Goal: Task Accomplishment & Management: Complete application form

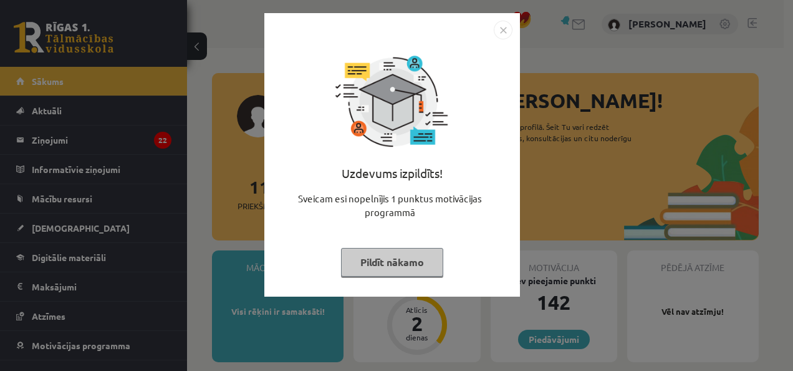
click at [387, 263] on button "Pildīt nākamo" at bounding box center [392, 262] width 102 height 29
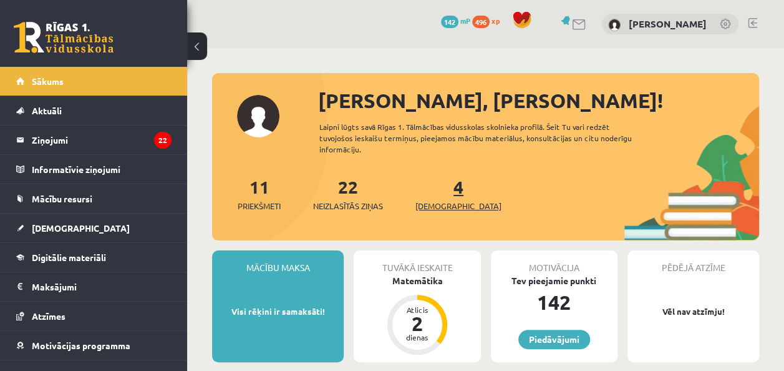
click at [433, 201] on span "[DEMOGRAPHIC_DATA]" at bounding box center [458, 206] width 86 height 12
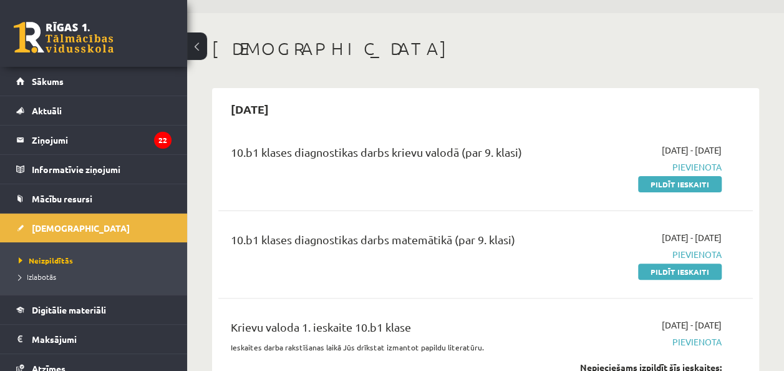
scroll to position [58, 0]
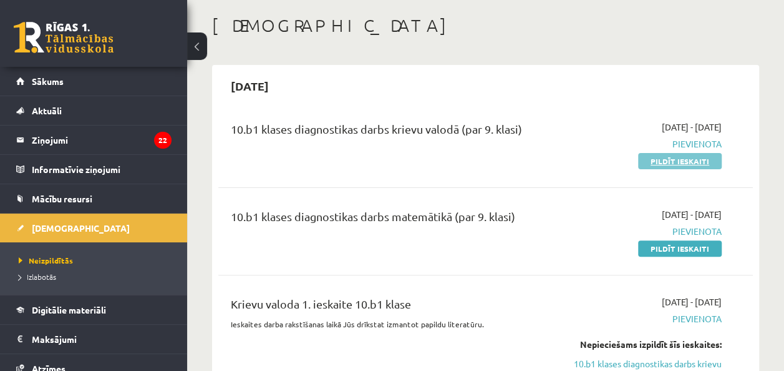
click at [665, 153] on link "Pildīt ieskaiti" at bounding box center [680, 161] width 84 height 16
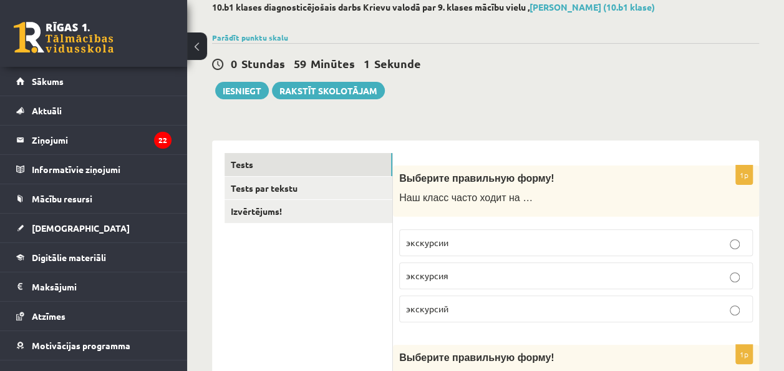
scroll to position [61, 0]
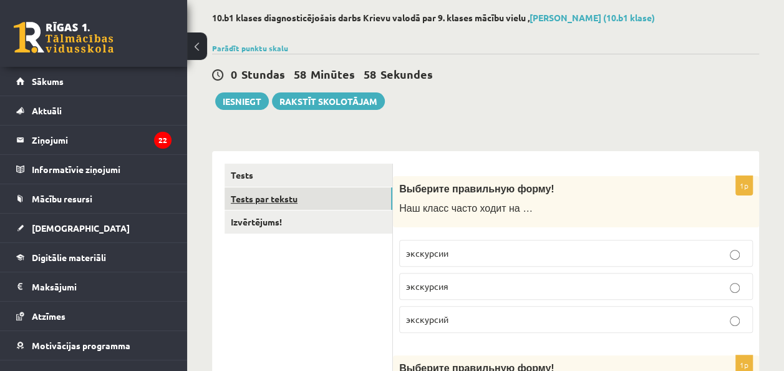
click at [370, 192] on link "Tests par tekstu" at bounding box center [309, 198] width 168 height 23
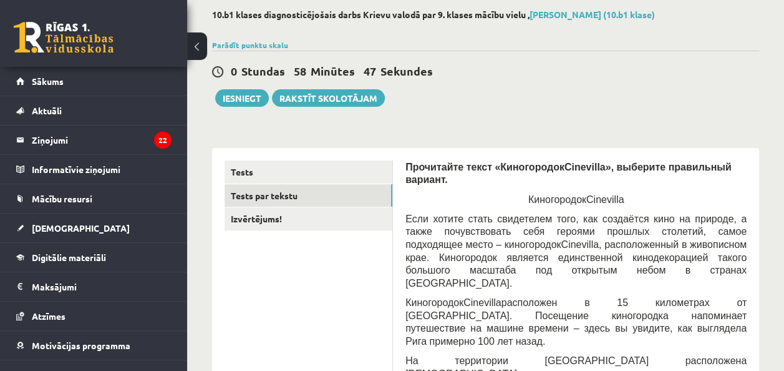
scroll to position [66, 0]
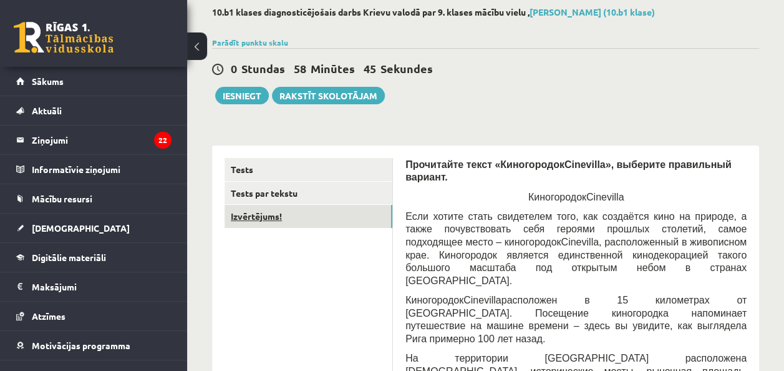
click at [326, 205] on link "Izvērtējums!" at bounding box center [309, 216] width 168 height 23
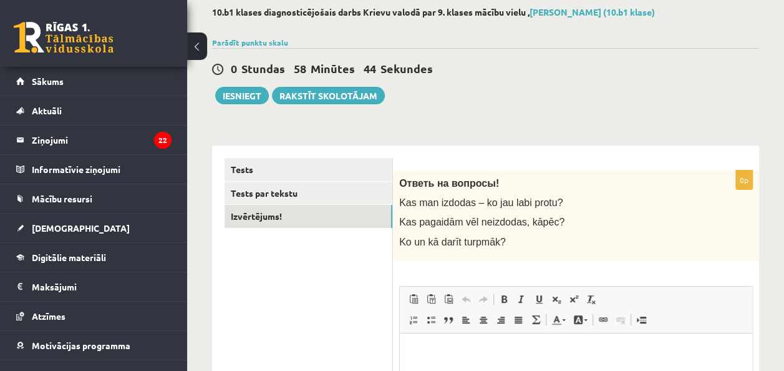
scroll to position [0, 0]
click at [408, 238] on span "Ko un kā darīt turpmāk?" at bounding box center [452, 241] width 107 height 11
drag, startPoint x: 408, startPoint y: 238, endPoint x: 439, endPoint y: 255, distance: 35.4
click at [439, 255] on div "Ответь на вопросы! Kas man izdodas – ko jau labi protu? Kas pagaidām vēl neizdo…" at bounding box center [576, 215] width 366 height 90
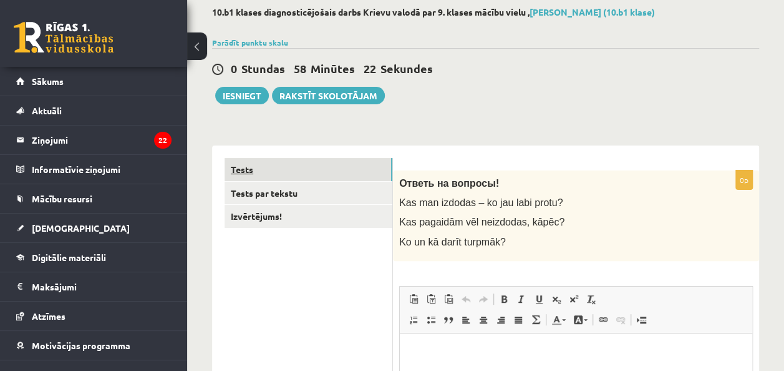
click at [296, 163] on link "Tests" at bounding box center [309, 169] width 168 height 23
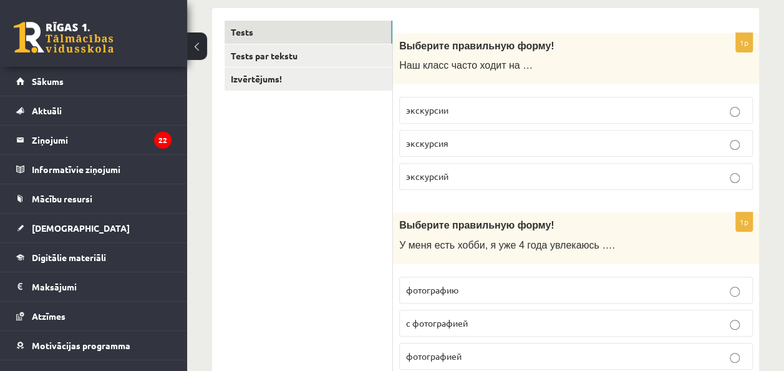
scroll to position [208, 0]
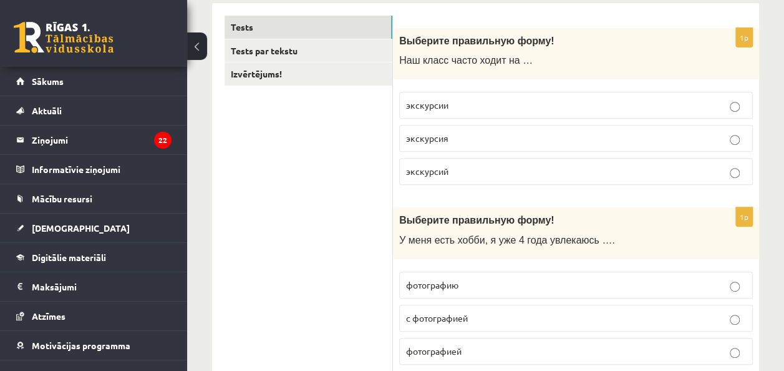
click at [727, 105] on p "экскурсии" at bounding box center [576, 105] width 340 height 13
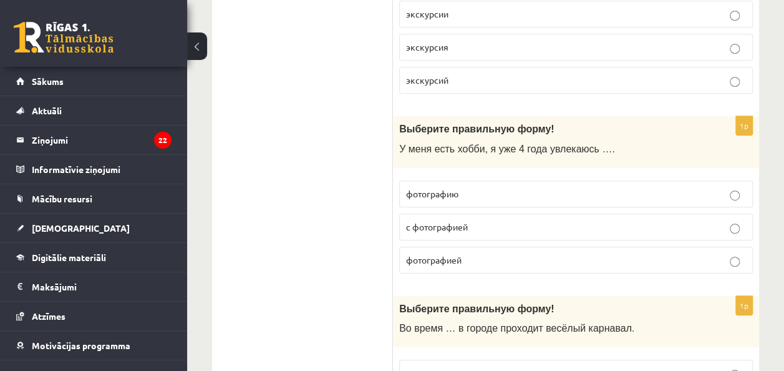
scroll to position [269, 0]
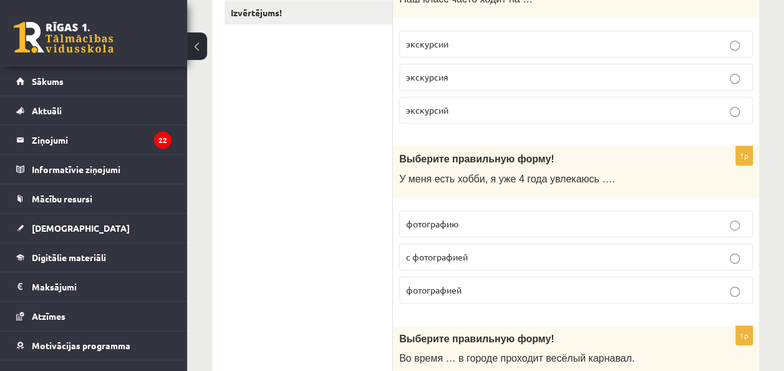
click at [695, 291] on p "фотографией" at bounding box center [576, 289] width 340 height 13
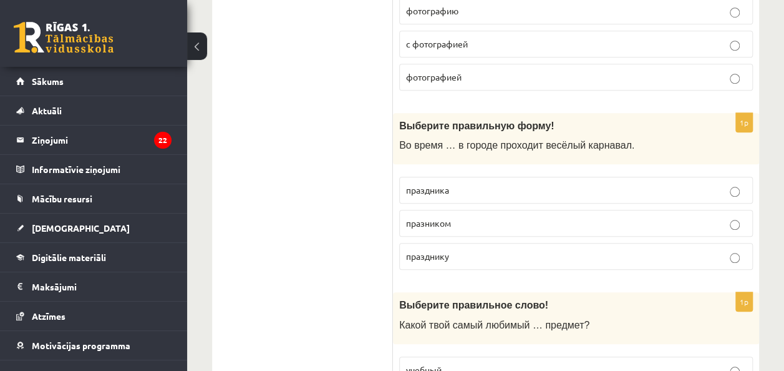
scroll to position [457, 0]
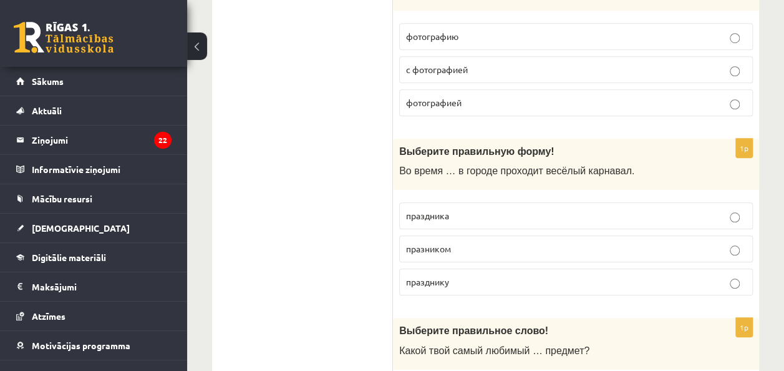
click at [711, 212] on p "праздника" at bounding box center [576, 215] width 340 height 13
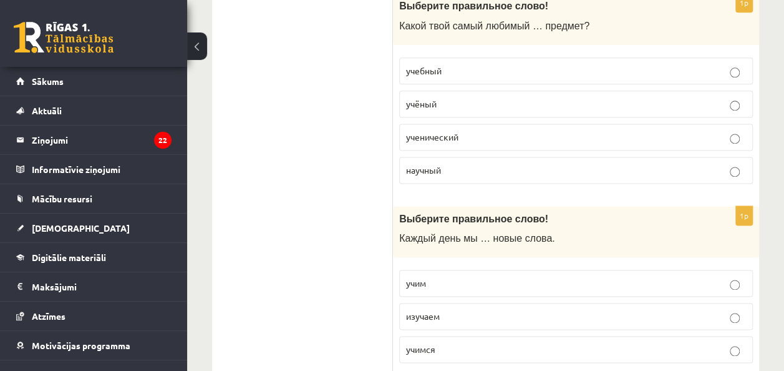
drag, startPoint x: 783, startPoint y: 81, endPoint x: 792, endPoint y: 87, distance: 11.2
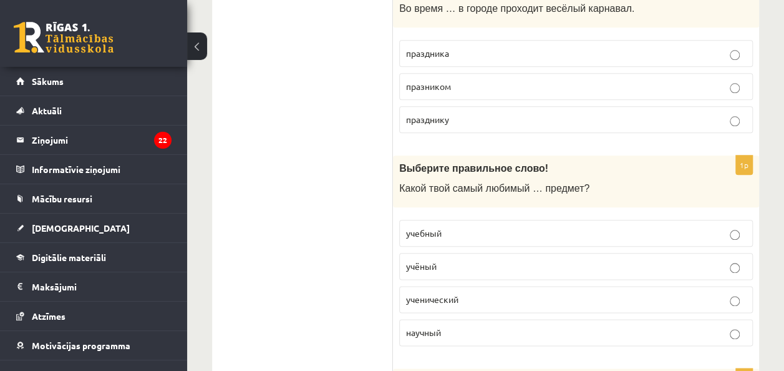
scroll to position [603, 0]
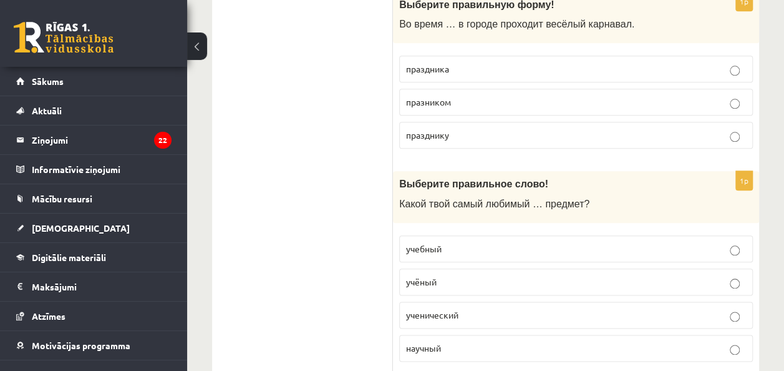
click at [425, 247] on span "учебный" at bounding box center [424, 248] width 36 height 11
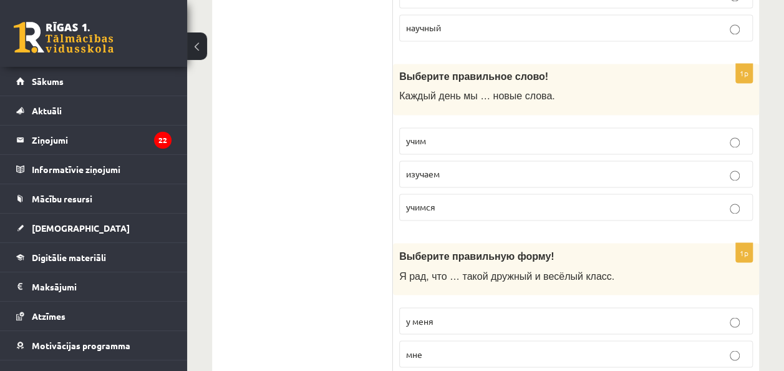
scroll to position [923, 0]
click at [476, 141] on label "учим" at bounding box center [576, 140] width 354 height 27
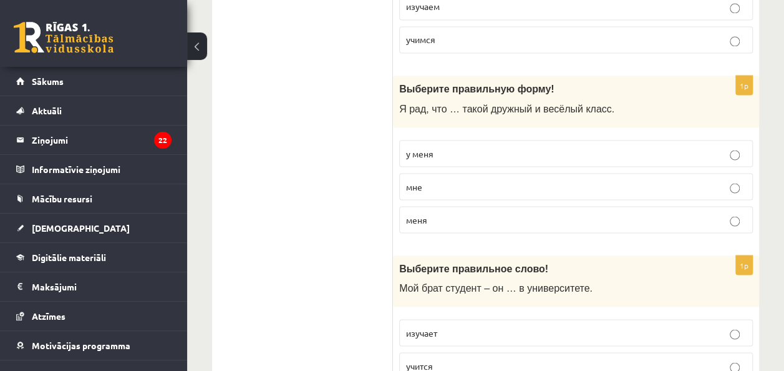
scroll to position [1085, 0]
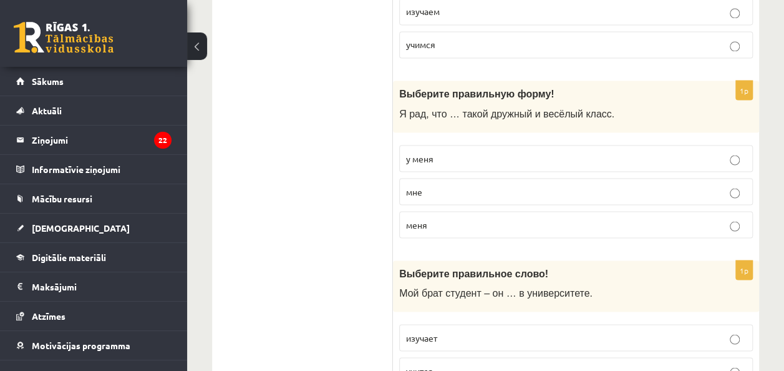
click at [506, 152] on p "у меня" at bounding box center [576, 158] width 340 height 13
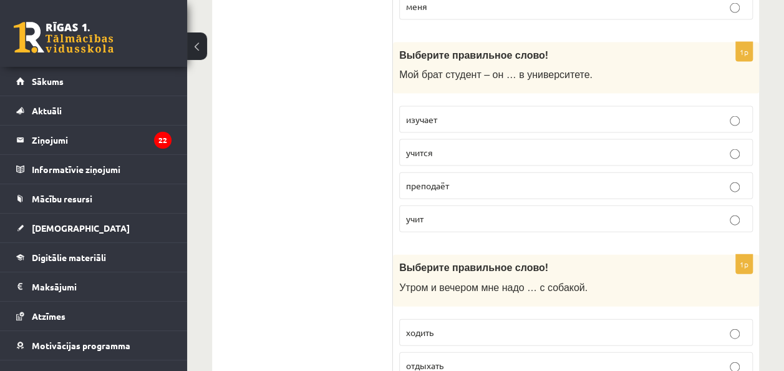
scroll to position [1288, 0]
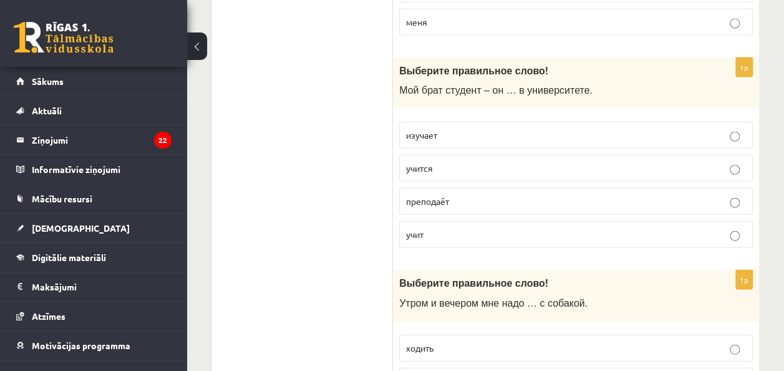
click at [493, 162] on p "учится" at bounding box center [576, 168] width 340 height 13
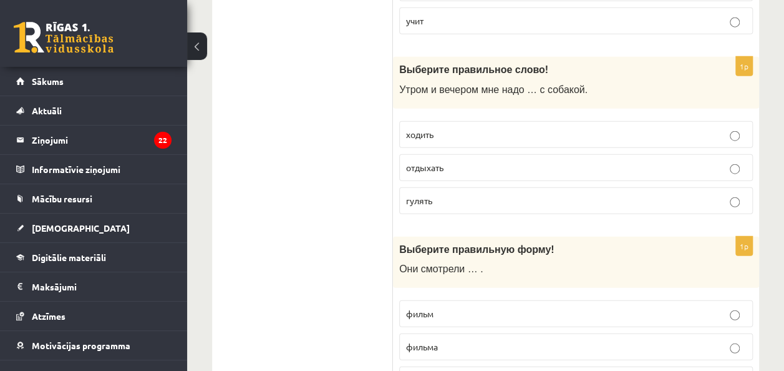
scroll to position [1526, 0]
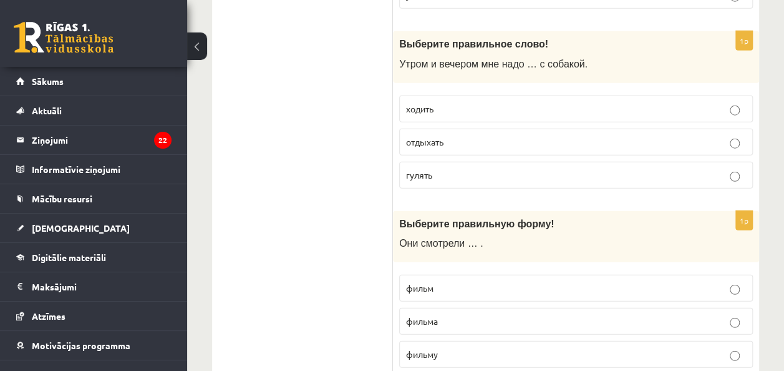
drag, startPoint x: 478, startPoint y: 157, endPoint x: 728, endPoint y: 157, distance: 250.1
click at [728, 168] on p "гулять" at bounding box center [576, 174] width 340 height 13
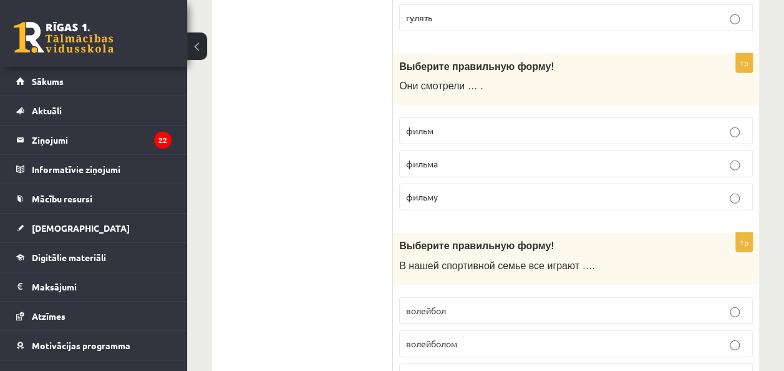
scroll to position [1658, 0]
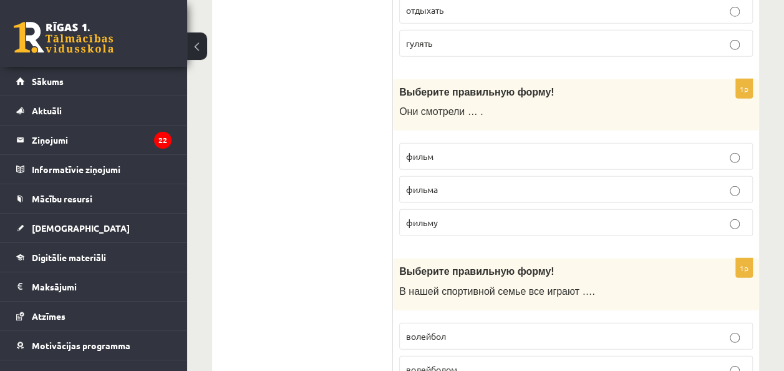
click at [484, 143] on label "фильм" at bounding box center [576, 156] width 354 height 27
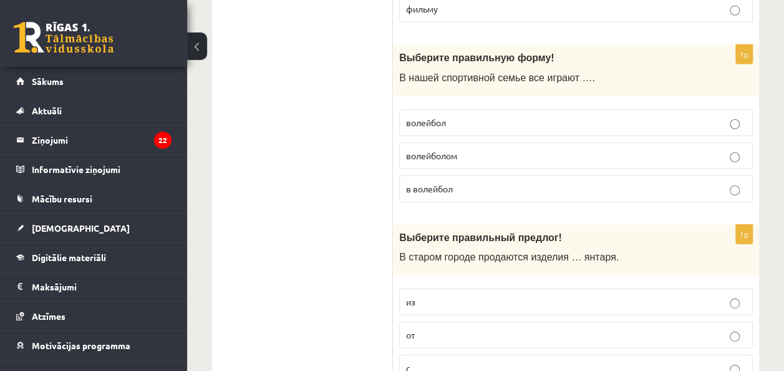
scroll to position [1851, 0]
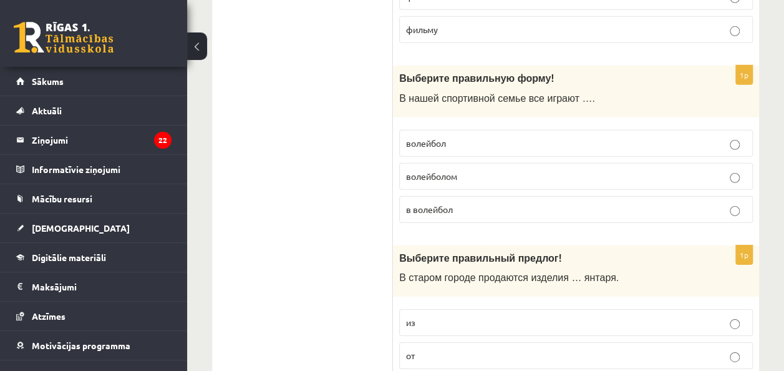
click at [505, 124] on fieldset "волейбол волейболом в волейбол" at bounding box center [576, 175] width 354 height 103
click at [520, 137] on p "волейбол" at bounding box center [576, 143] width 340 height 13
click at [594, 203] on p "в волейбол" at bounding box center [576, 209] width 340 height 13
click at [587, 141] on label "волейбол" at bounding box center [576, 143] width 354 height 27
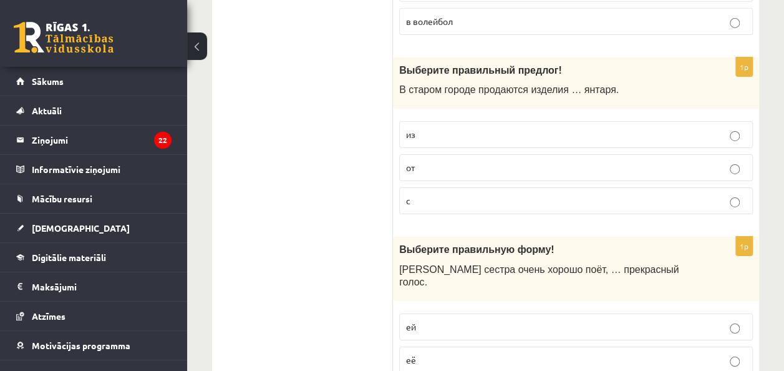
scroll to position [2024, 0]
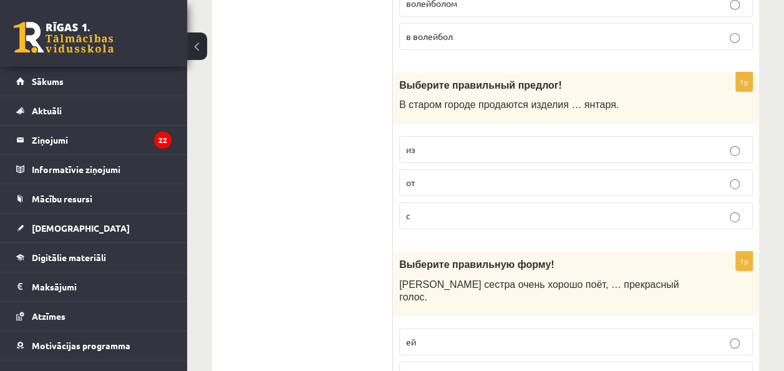
click at [480, 136] on label "из" at bounding box center [576, 149] width 354 height 27
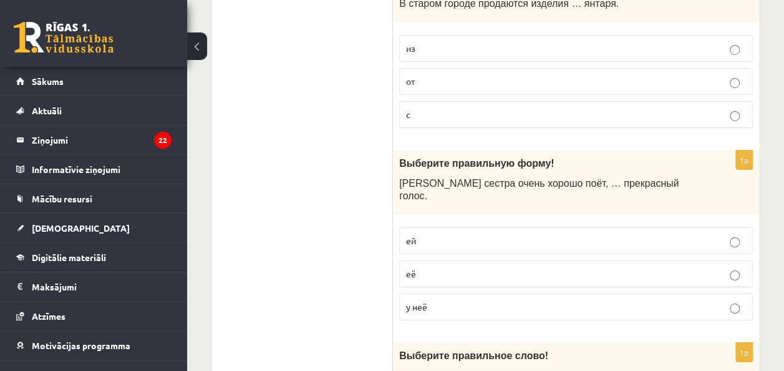
scroll to position [2160, 0]
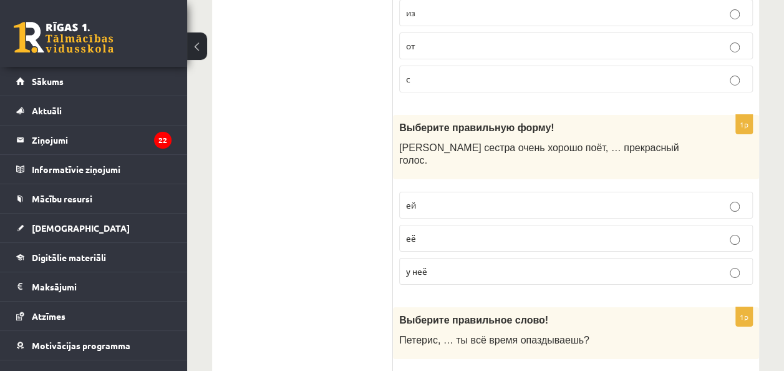
drag, startPoint x: 465, startPoint y: 225, endPoint x: 579, endPoint y: 238, distance: 114.9
click at [579, 238] on fieldset "ей её у неё" at bounding box center [576, 236] width 354 height 103
click at [732, 258] on label "у неё" at bounding box center [576, 271] width 354 height 27
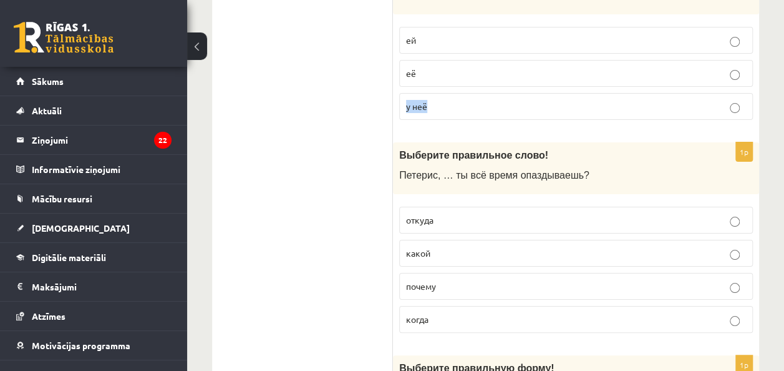
scroll to position [2310, 0]
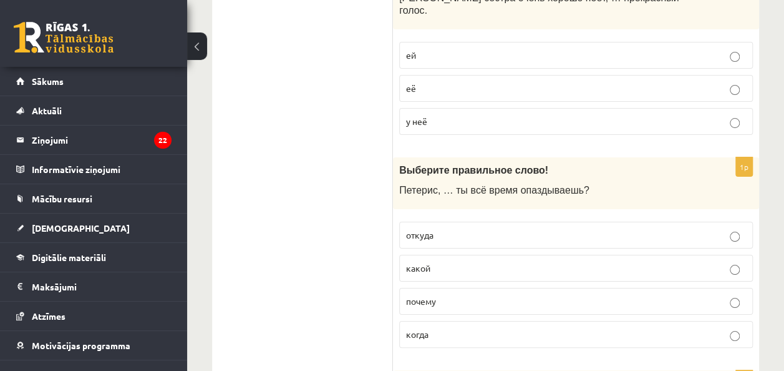
click at [437, 294] on p "почему" at bounding box center [576, 300] width 340 height 13
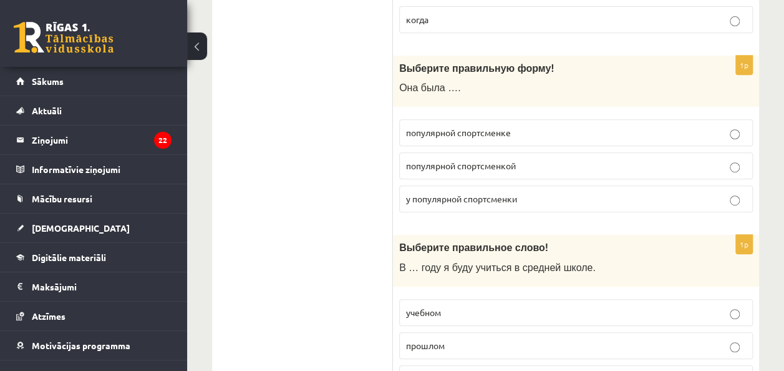
scroll to position [2639, 0]
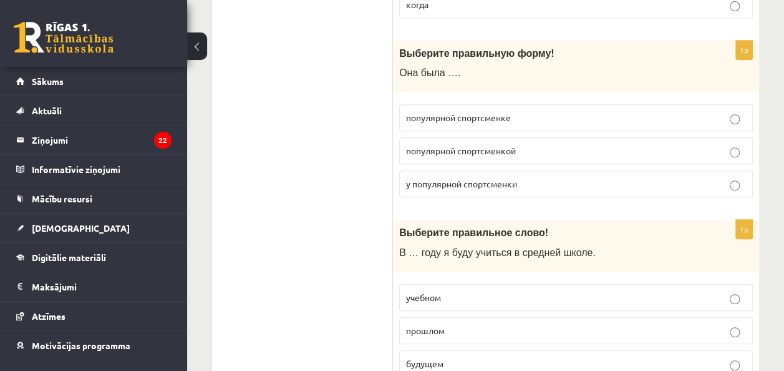
click at [506, 145] on span "популярной спортсменкой" at bounding box center [461, 150] width 110 height 11
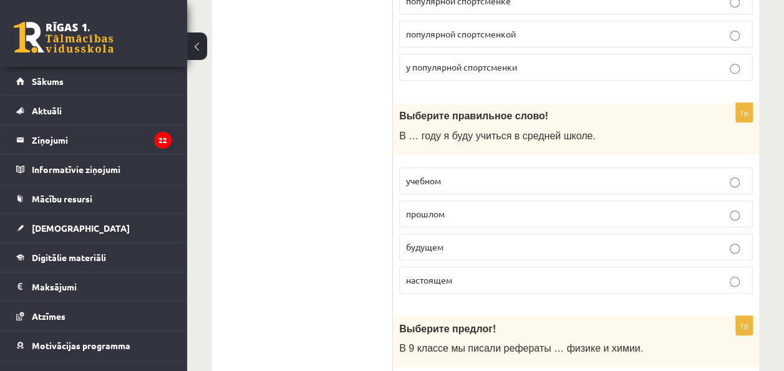
scroll to position [2751, 0]
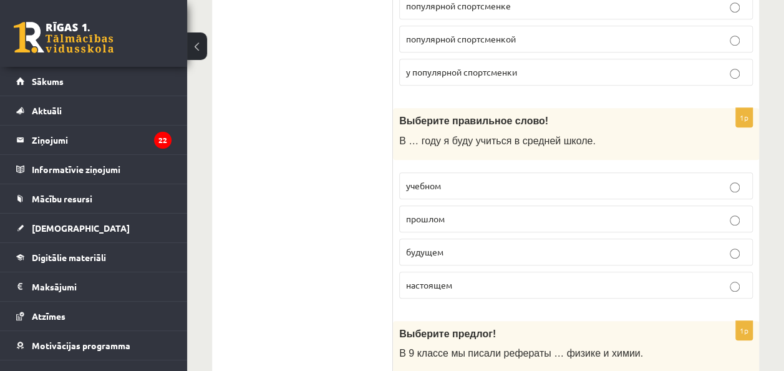
drag, startPoint x: 429, startPoint y: 256, endPoint x: 452, endPoint y: 228, distance: 35.9
click at [452, 228] on fieldset "учебном прошлом будущем настоящем" at bounding box center [576, 234] width 354 height 136
drag, startPoint x: 452, startPoint y: 228, endPoint x: 423, endPoint y: 150, distance: 83.3
click at [423, 180] on span "учебном" at bounding box center [423, 185] width 35 height 11
click at [720, 172] on label "учебном" at bounding box center [576, 185] width 354 height 27
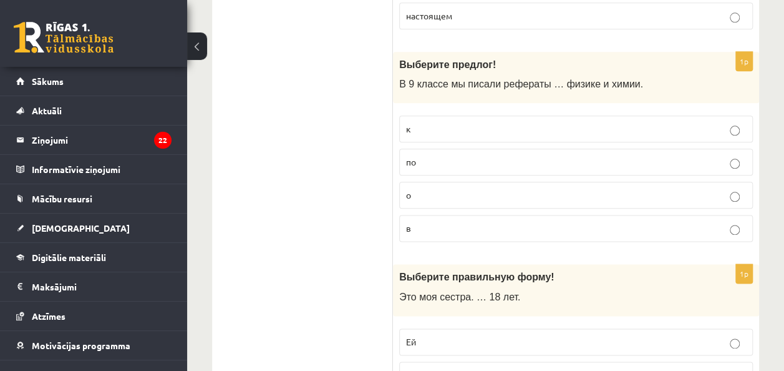
scroll to position [3014, 0]
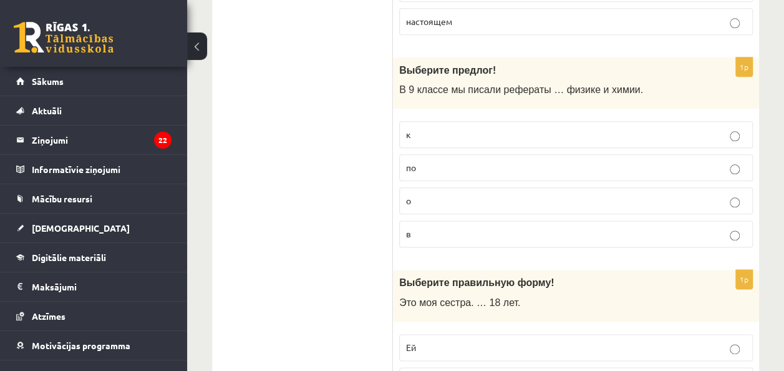
click at [542, 154] on label "по" at bounding box center [576, 167] width 354 height 27
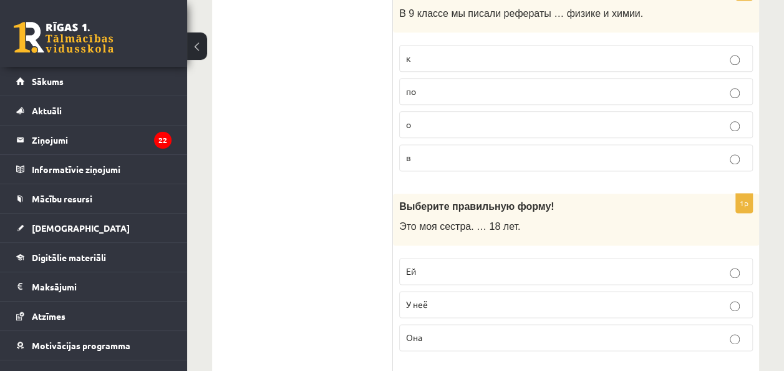
scroll to position [3070, 0]
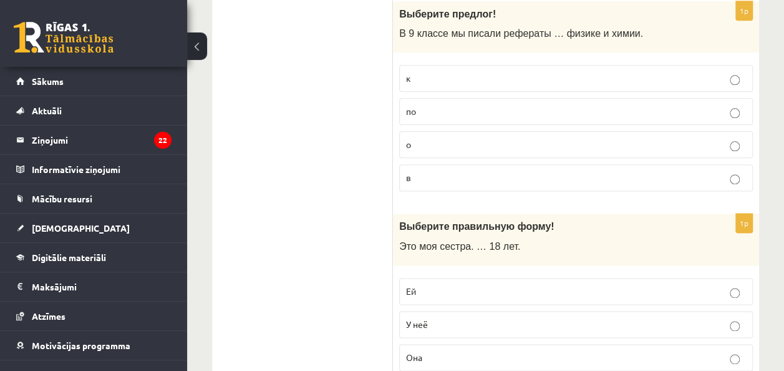
click at [466, 278] on label "Ей" at bounding box center [576, 291] width 354 height 27
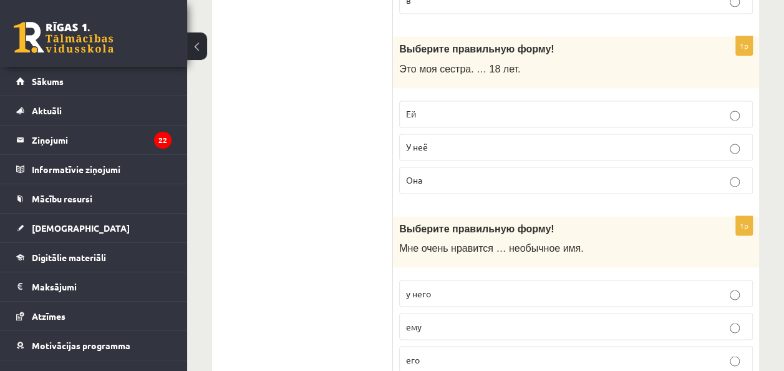
scroll to position [3258, 0]
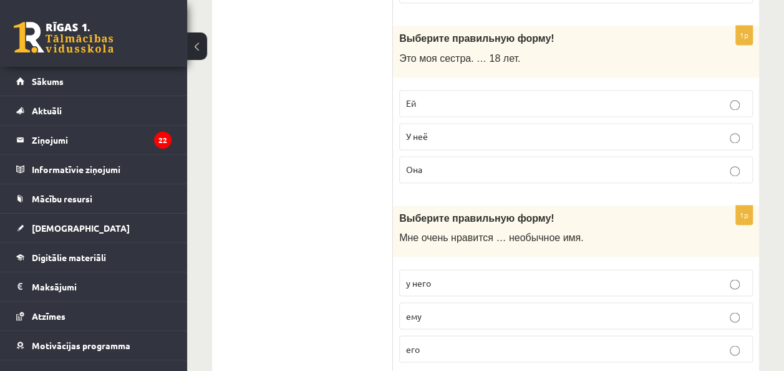
click at [524, 335] on label "его" at bounding box center [576, 348] width 354 height 27
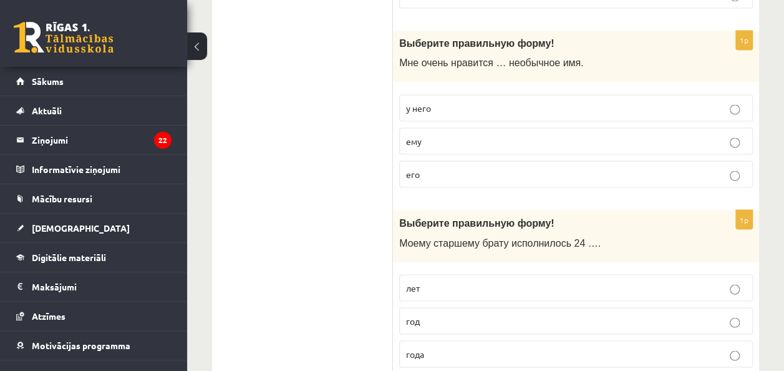
scroll to position [3468, 0]
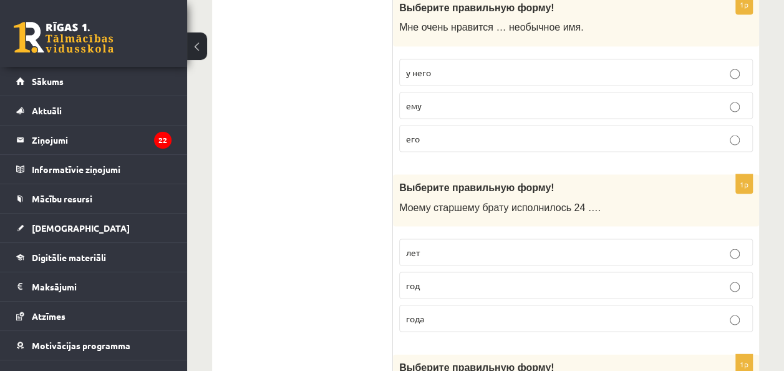
click at [548, 278] on p "год" at bounding box center [576, 284] width 340 height 13
click at [580, 311] on p "года" at bounding box center [576, 317] width 340 height 13
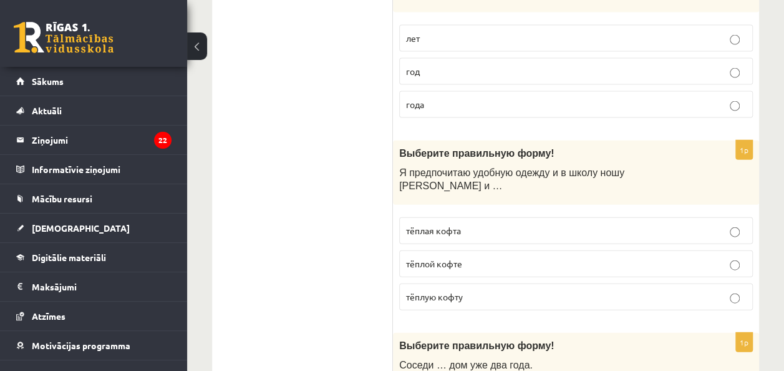
scroll to position [3707, 0]
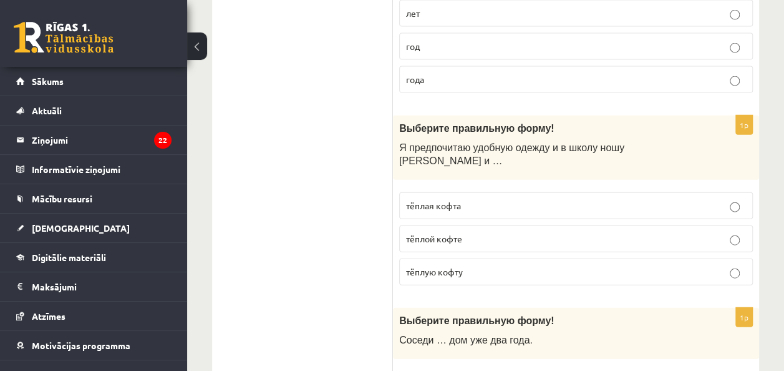
click at [540, 265] on p "тёплую кофту" at bounding box center [576, 271] width 340 height 13
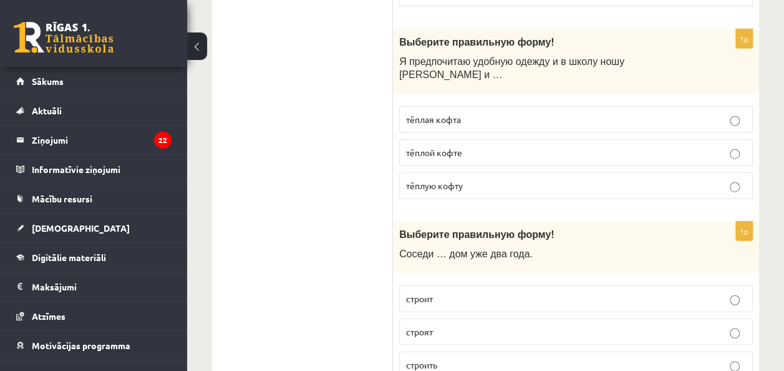
click at [508, 318] on label "строят" at bounding box center [576, 331] width 354 height 27
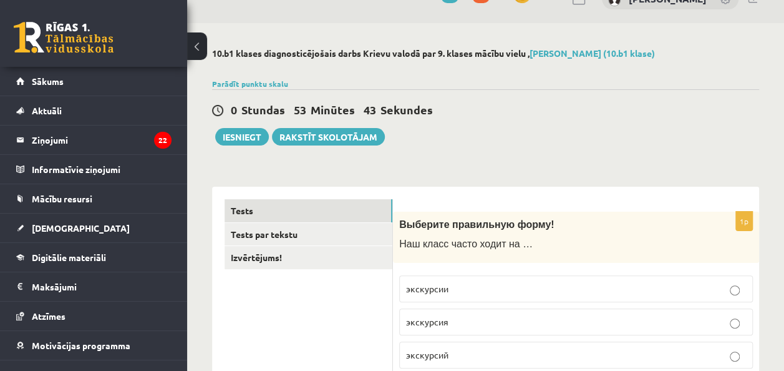
scroll to position [0, 0]
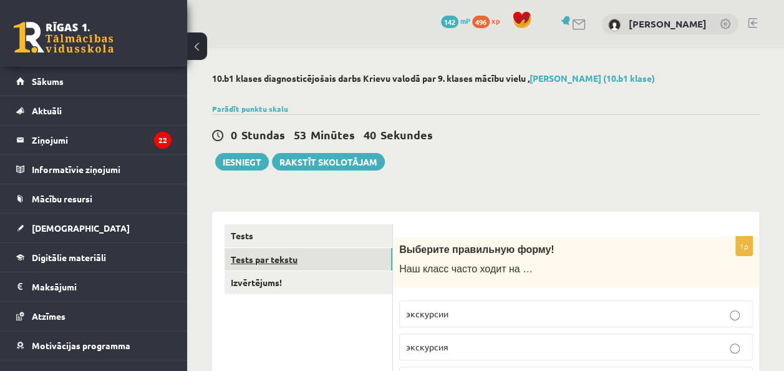
click at [261, 263] on link "Tests par tekstu" at bounding box center [309, 259] width 168 height 23
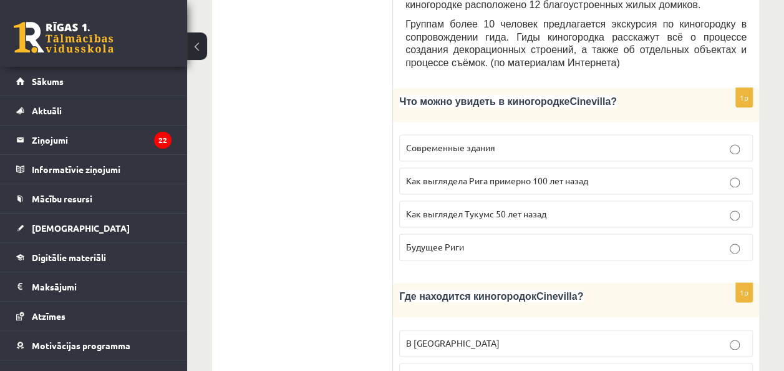
scroll to position [741, 0]
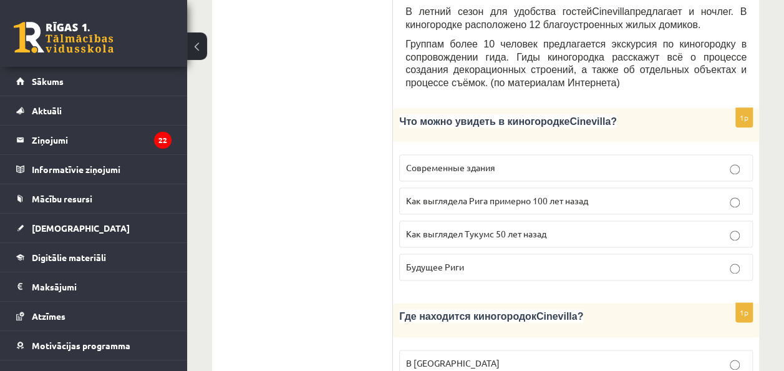
click at [741, 194] on p "Как выглядела Рига примерно 100 лет назад" at bounding box center [576, 200] width 340 height 13
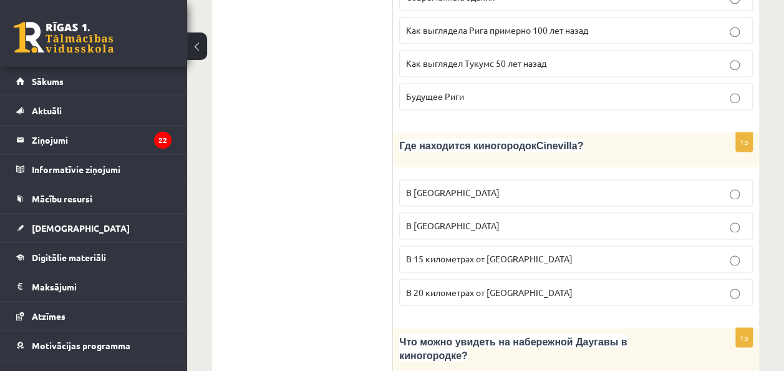
scroll to position [914, 0]
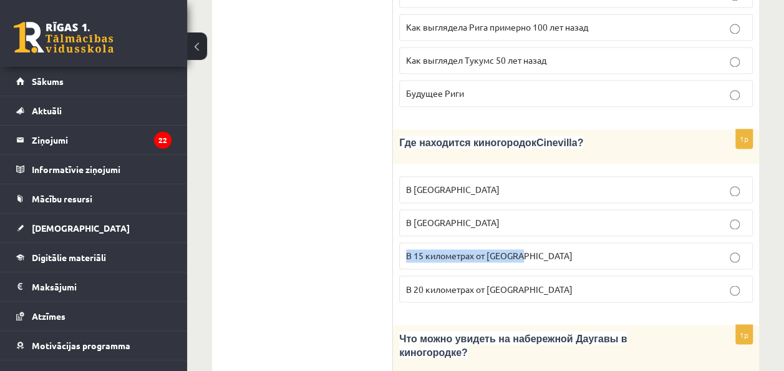
click at [736, 242] on label "В 15 километрах от Тукумса" at bounding box center [576, 255] width 354 height 27
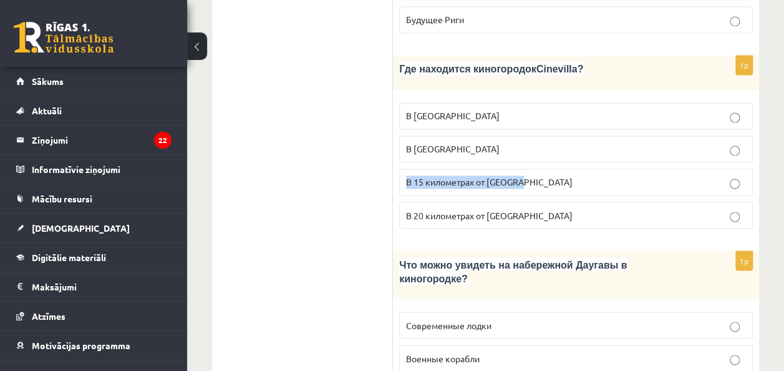
scroll to position [1008, 0]
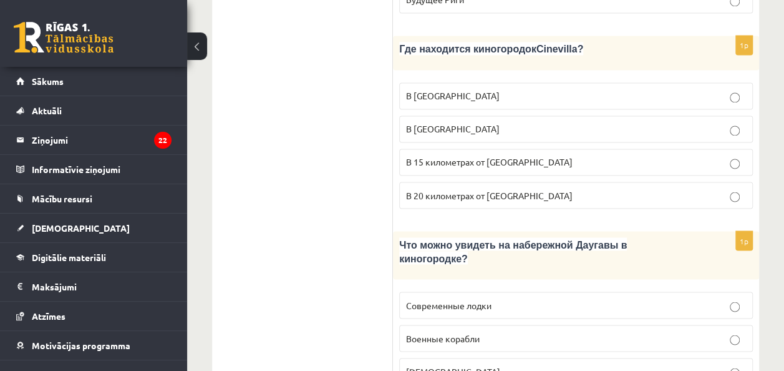
click at [540, 239] on span "Что можно увидеть на набережной Даугавы в киногородке?" at bounding box center [513, 251] width 228 height 24
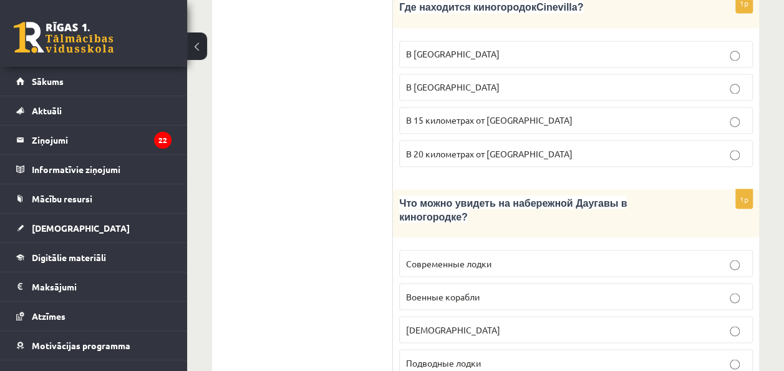
scroll to position [1059, 0]
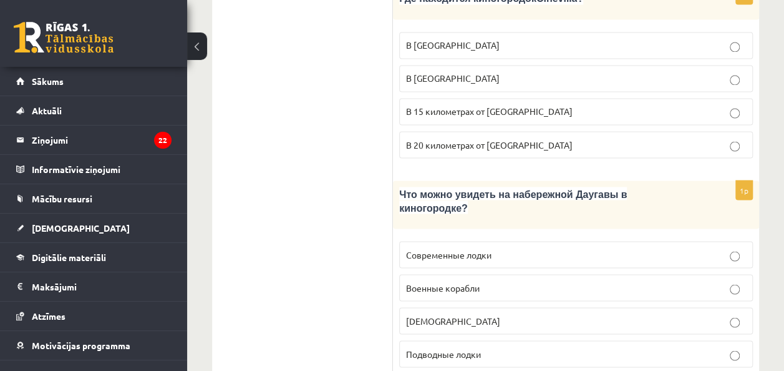
click at [489, 314] on p "Кораблики" at bounding box center [576, 320] width 340 height 13
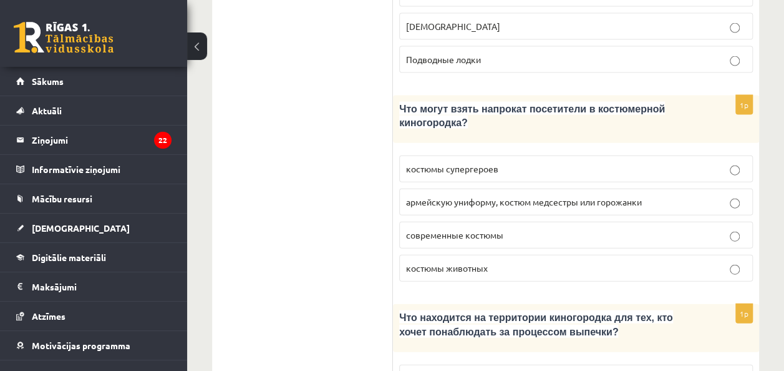
scroll to position [1330, 0]
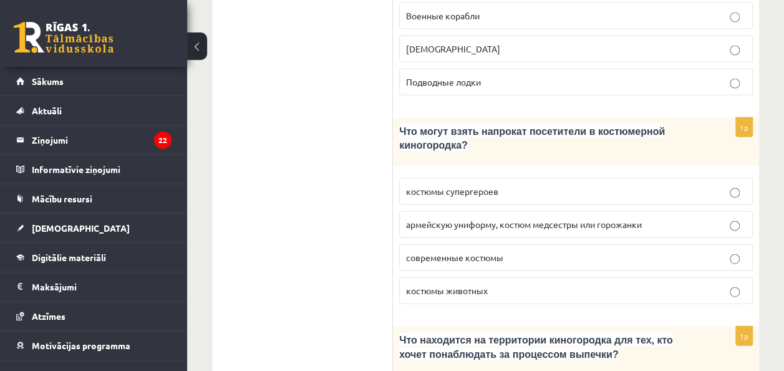
click at [483, 185] on p "костюмы супергероев" at bounding box center [576, 191] width 340 height 13
click at [478, 211] on label "армейскую униформу, костюм медсестры или горожанки" at bounding box center [576, 224] width 354 height 27
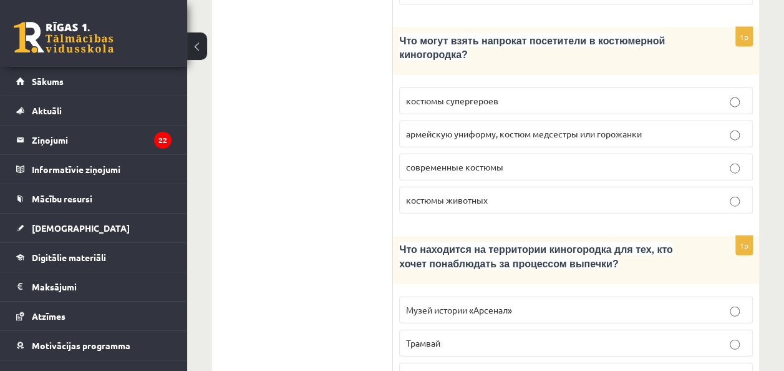
scroll to position [1417, 0]
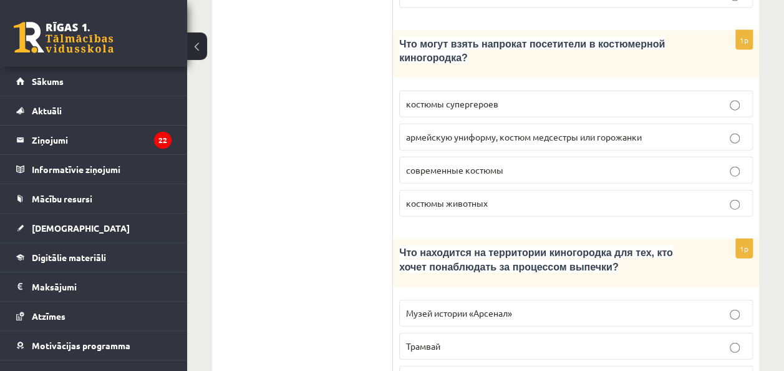
click at [495, 332] on label "Трамвай" at bounding box center [576, 345] width 354 height 27
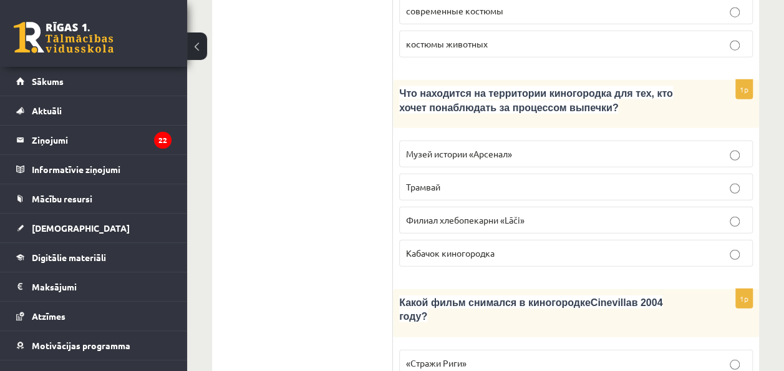
scroll to position [1628, 0]
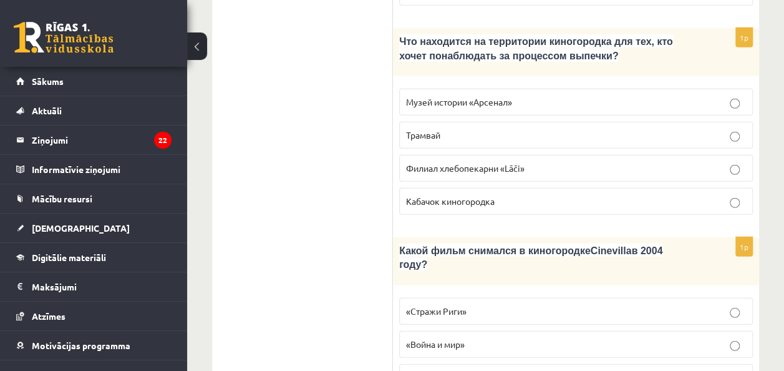
click at [535, 304] on p "«Стражи Риги»" at bounding box center [576, 310] width 340 height 13
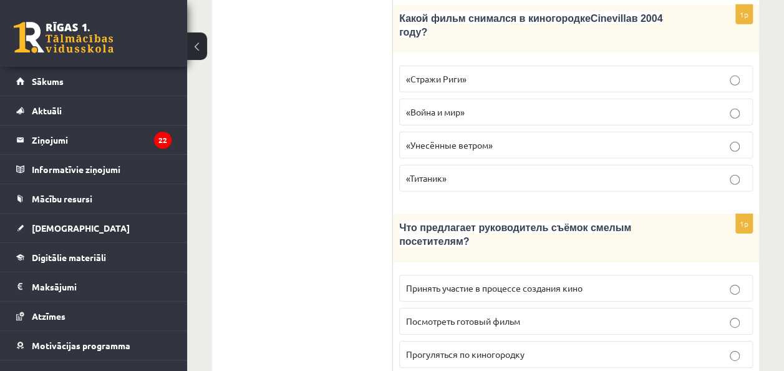
scroll to position [1851, 0]
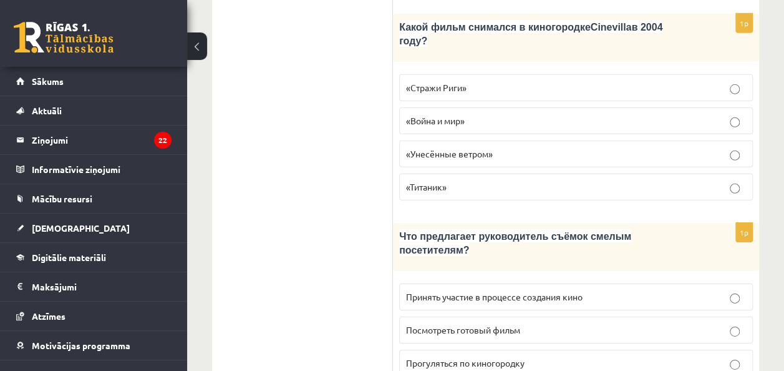
click at [720, 290] on p "Принять участие в процессе создания кино" at bounding box center [576, 296] width 340 height 13
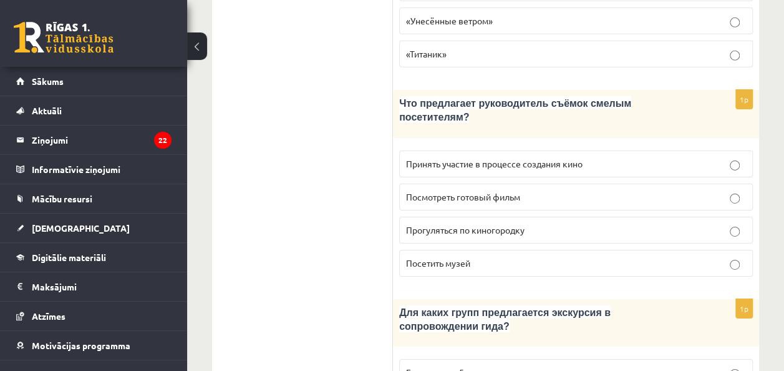
scroll to position [1999, 0]
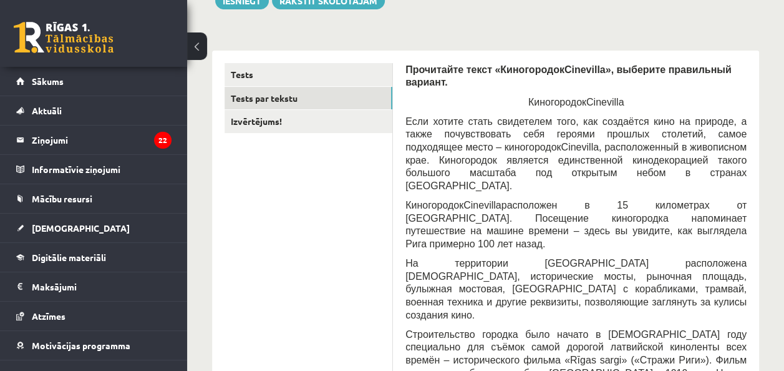
scroll to position [202, 0]
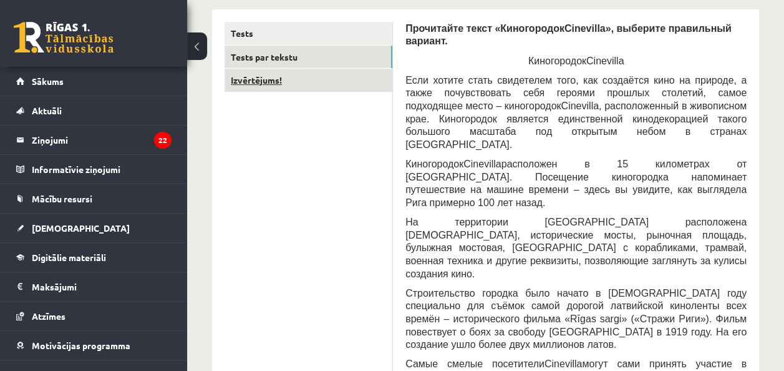
click at [298, 77] on link "Izvērtējums!" at bounding box center [309, 80] width 168 height 23
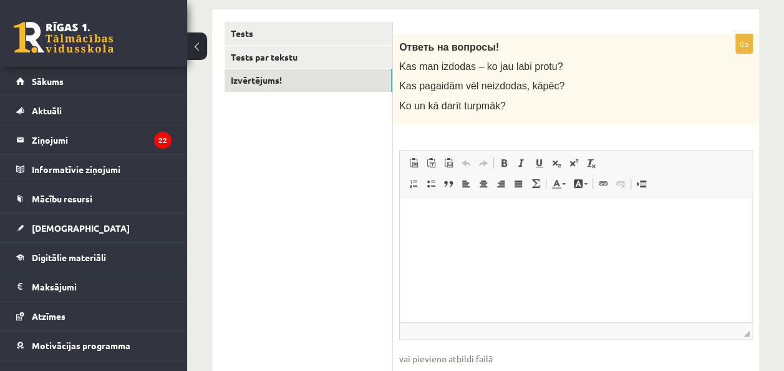
scroll to position [0, 0]
click at [425, 225] on html at bounding box center [576, 215] width 352 height 38
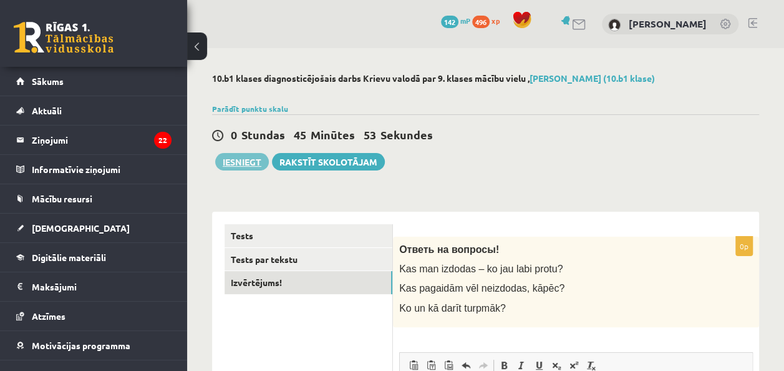
click at [267, 162] on button "Iesniegt" at bounding box center [242, 161] width 54 height 17
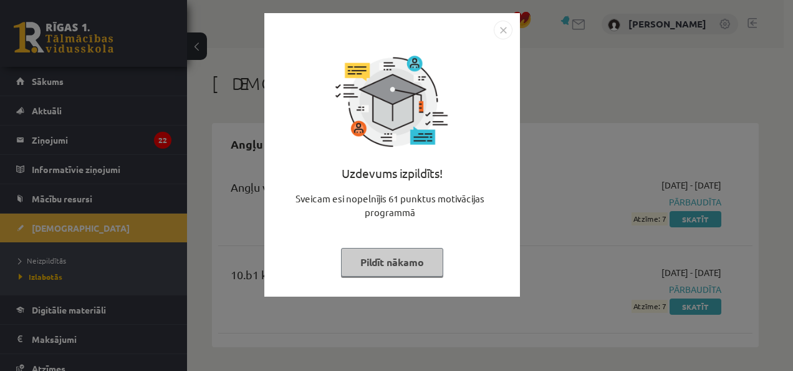
click at [406, 250] on button "Pildīt nākamo" at bounding box center [392, 262] width 102 height 29
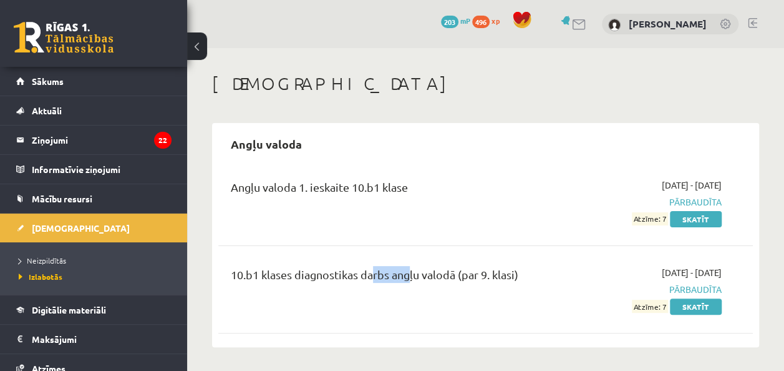
drag, startPoint x: 406, startPoint y: 250, endPoint x: 365, endPoint y: 269, distance: 45.5
click at [90, 257] on link "Neizpildītās" at bounding box center [97, 260] width 156 height 11
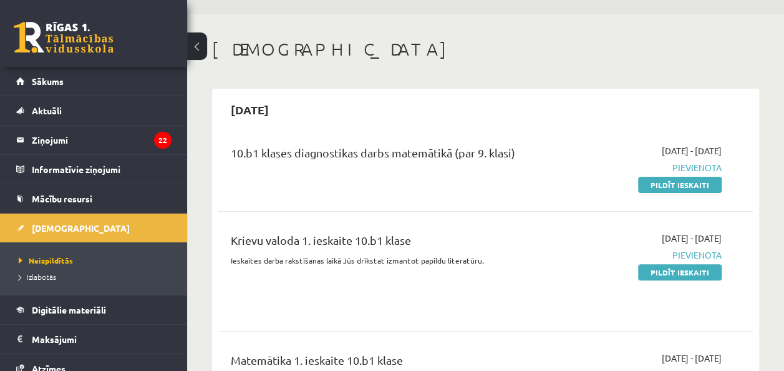
scroll to position [80, 0]
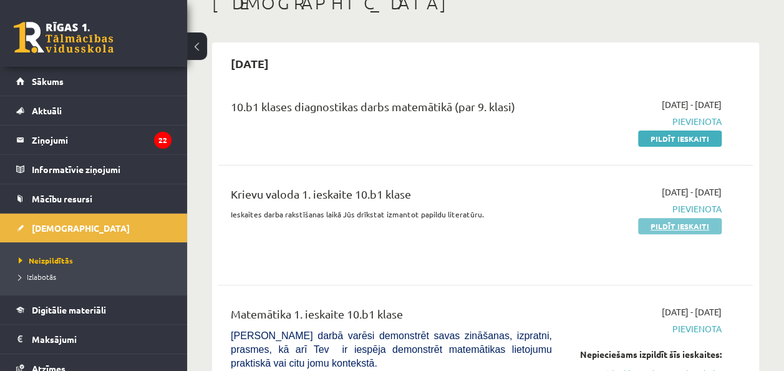
click at [651, 225] on link "Pildīt ieskaiti" at bounding box center [680, 226] width 84 height 16
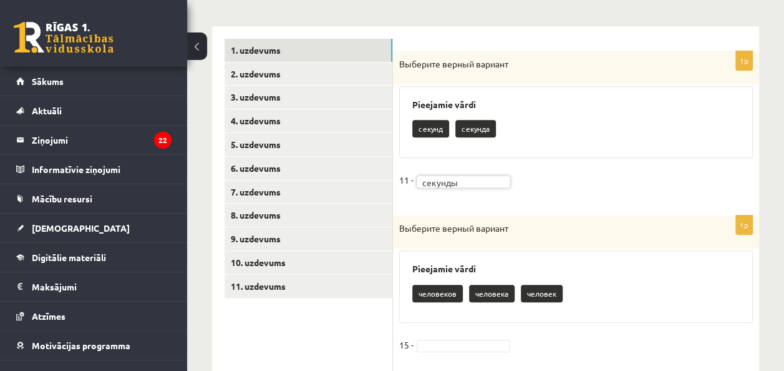
scroll to position [243, 0]
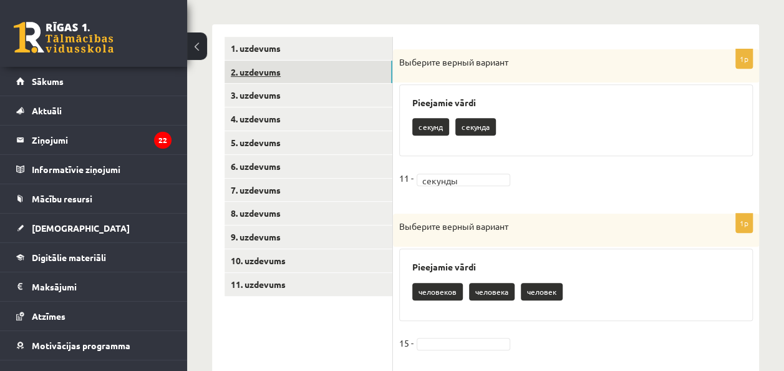
click at [279, 71] on link "2. uzdevums" at bounding box center [309, 72] width 168 height 23
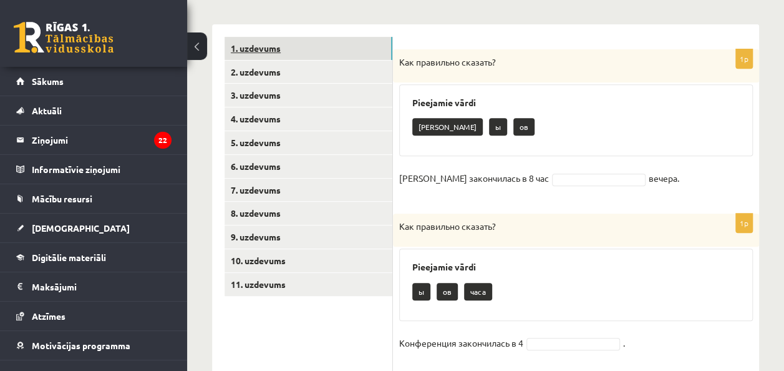
click at [337, 49] on link "1. uzdevums" at bounding box center [309, 48] width 168 height 23
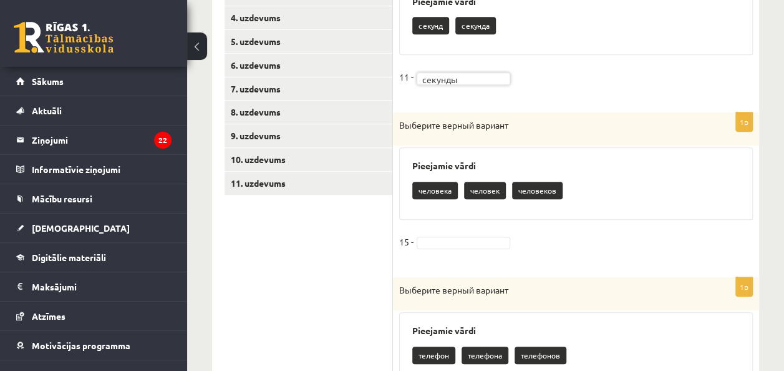
scroll to position [342, 0]
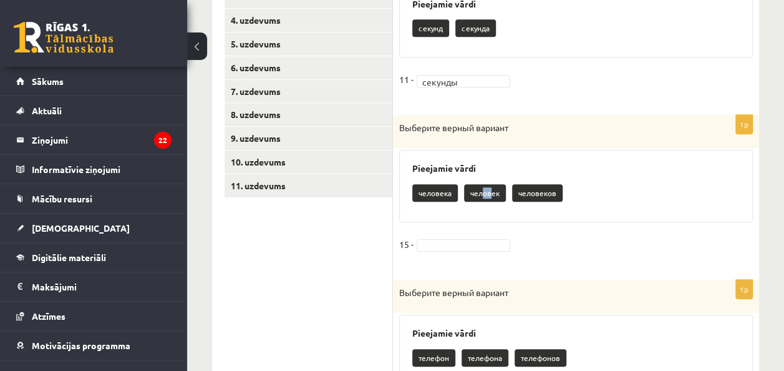
drag, startPoint x: 480, startPoint y: 191, endPoint x: 492, endPoint y: 196, distance: 13.1
click at [492, 196] on p "человек" at bounding box center [485, 192] width 42 height 17
drag, startPoint x: 492, startPoint y: 196, endPoint x: 474, endPoint y: 189, distance: 19.6
click at [474, 189] on p "человек" at bounding box center [485, 192] width 42 height 17
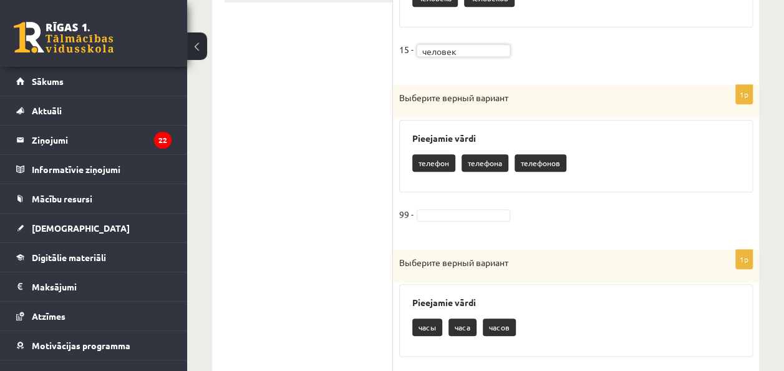
scroll to position [532, 0]
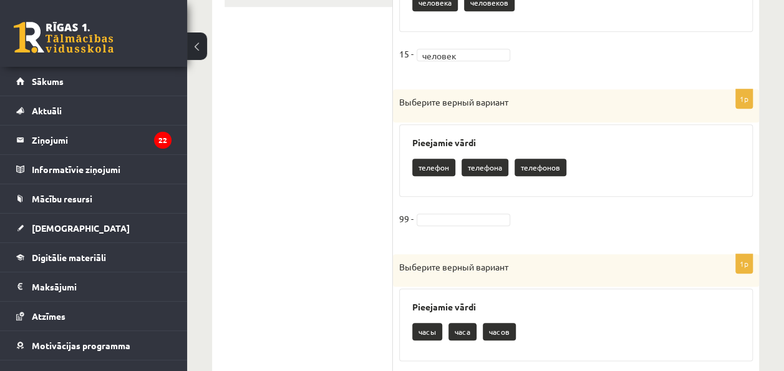
click at [430, 162] on p "телефон" at bounding box center [433, 166] width 43 height 17
click at [433, 165] on p "телефон" at bounding box center [433, 166] width 43 height 17
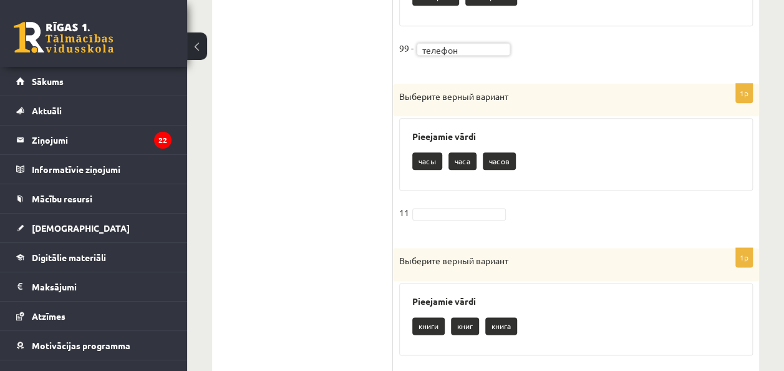
scroll to position [705, 0]
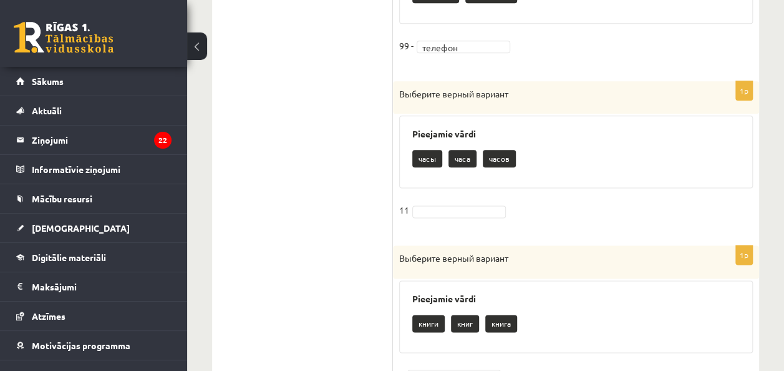
click at [447, 200] on fieldset "11" at bounding box center [576, 213] width 354 height 26
click at [447, 201] on fieldset "11" at bounding box center [576, 213] width 354 height 26
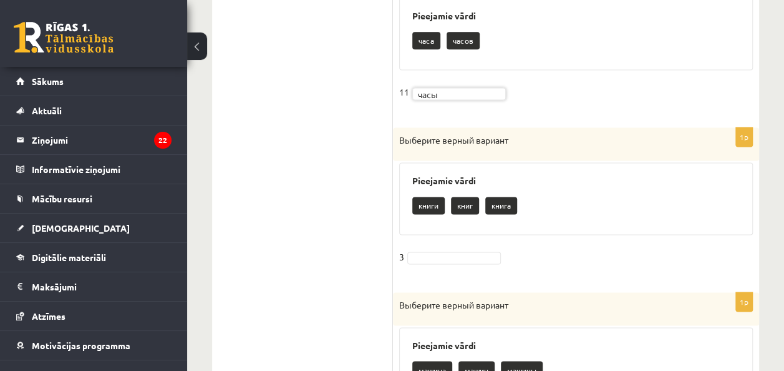
scroll to position [820, 0]
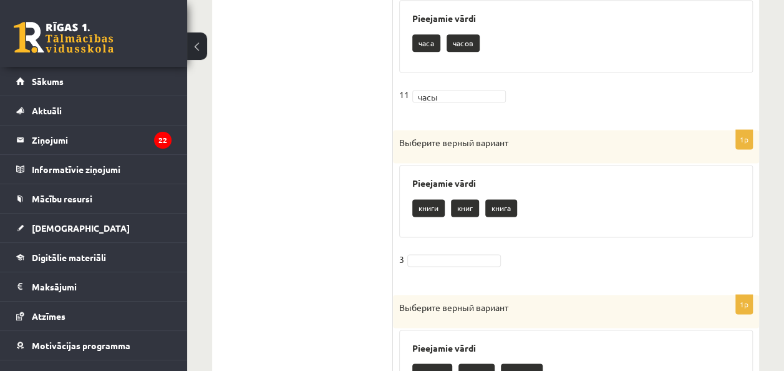
click at [484, 250] on fieldset "3" at bounding box center [576, 263] width 354 height 26
drag, startPoint x: 435, startPoint y: 240, endPoint x: 419, endPoint y: 253, distance: 20.5
click at [419, 253] on div "1p Выберите верный вариант Pieejamie vārdi книги книг книга 3" at bounding box center [576, 206] width 366 height 152
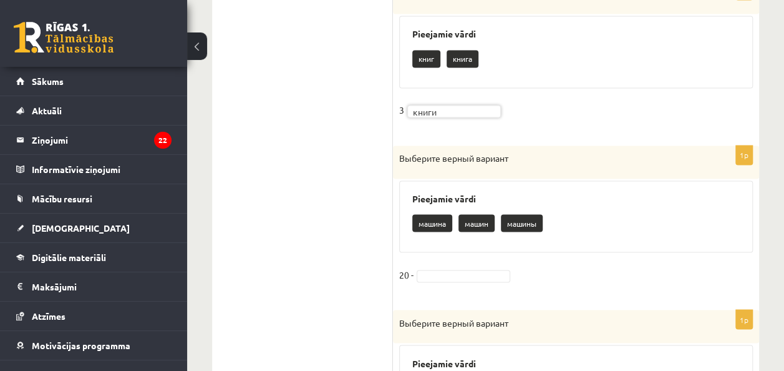
scroll to position [967, 0]
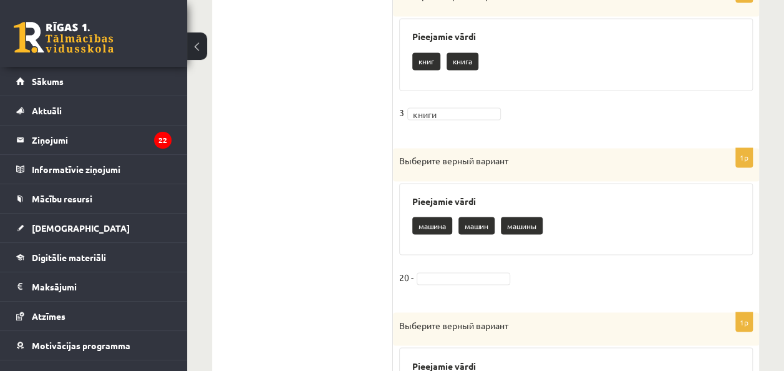
click at [432, 218] on p "машина" at bounding box center [432, 224] width 40 height 17
drag, startPoint x: 432, startPoint y: 218, endPoint x: 426, endPoint y: 262, distance: 44.6
click at [426, 262] on div "1p Выберите верный вариант Pieejamie vārdi машина машин машины 20 -" at bounding box center [576, 224] width 366 height 152
click at [435, 267] on fieldset "20 -" at bounding box center [576, 280] width 354 height 26
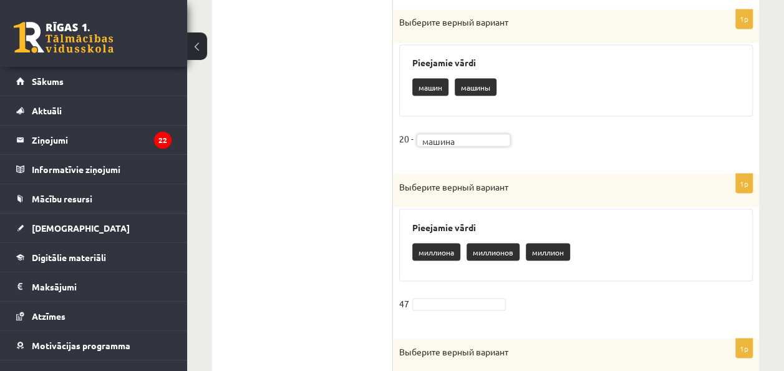
scroll to position [1128, 0]
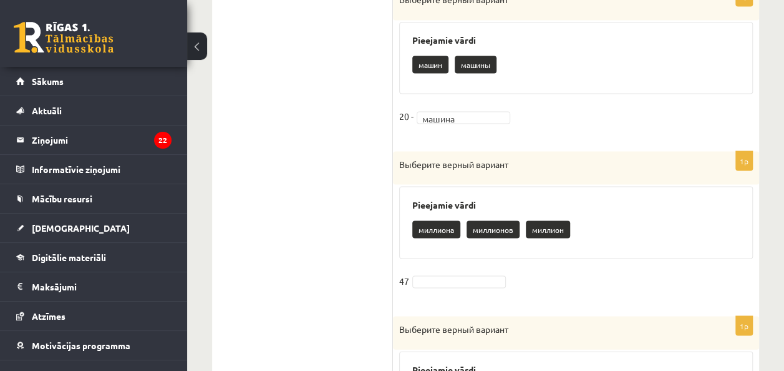
click at [472, 258] on div "1p Выберите верный вариант Pieejamie vārdi миллиона миллионов миллион 47" at bounding box center [576, 227] width 366 height 152
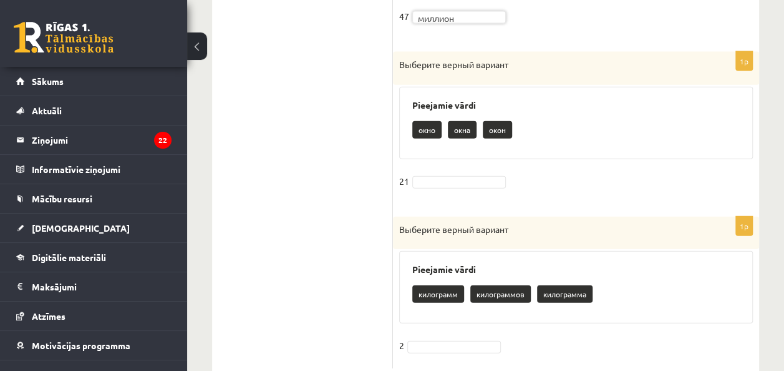
scroll to position [1422, 0]
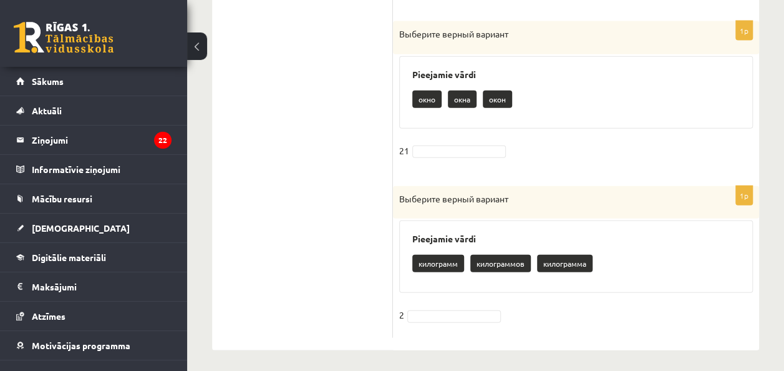
click at [498, 124] on div "Pieejamie vārdi окно окна окон" at bounding box center [576, 92] width 354 height 72
click at [437, 305] on fieldset "2" at bounding box center [576, 318] width 354 height 26
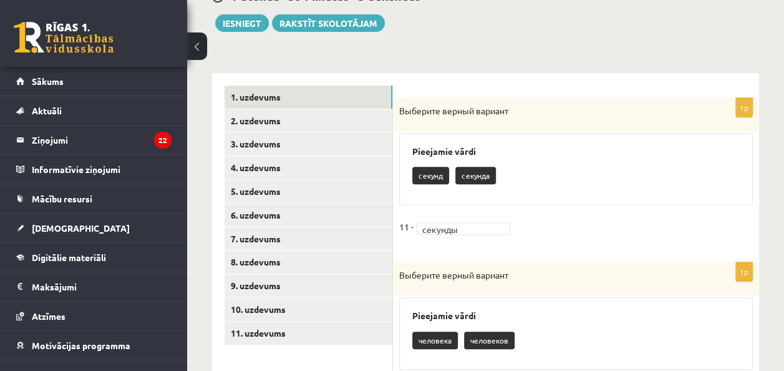
scroll to position [192, 0]
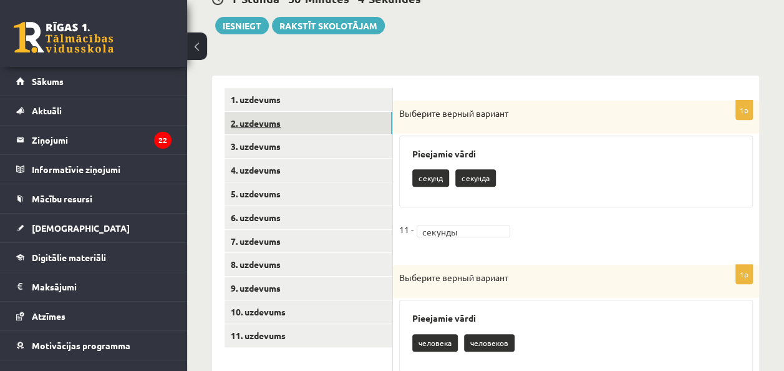
click at [356, 117] on link "2. uzdevums" at bounding box center [309, 123] width 168 height 23
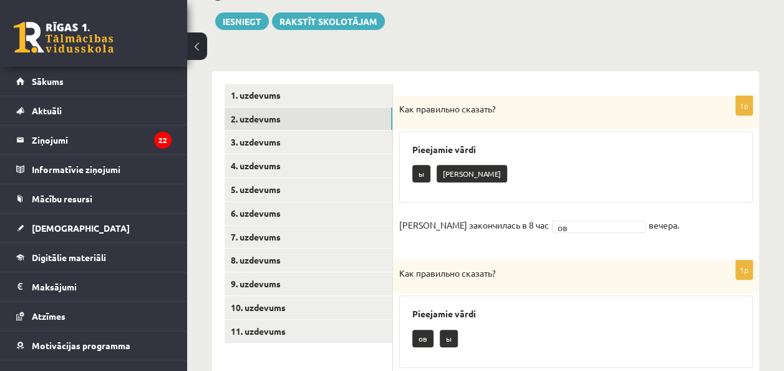
scroll to position [202, 0]
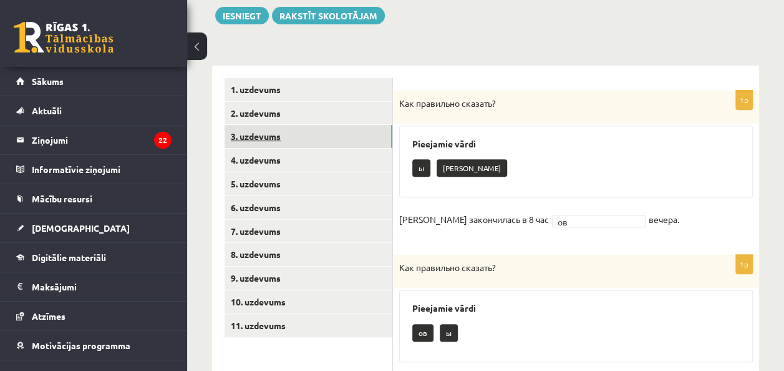
click at [311, 133] on link "3. uzdevums" at bounding box center [309, 136] width 168 height 23
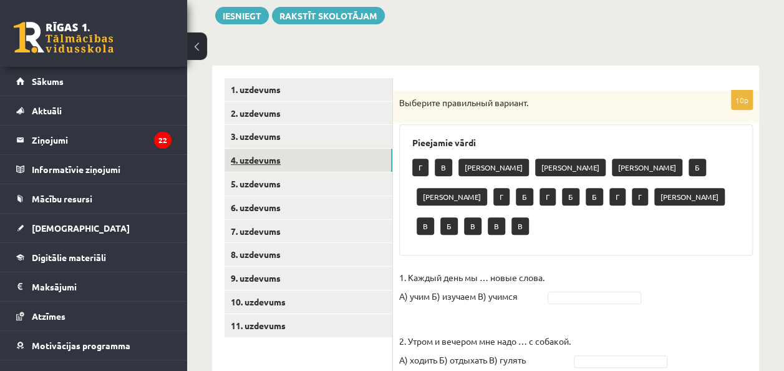
click at [344, 156] on link "4. uzdevums" at bounding box center [309, 159] width 168 height 23
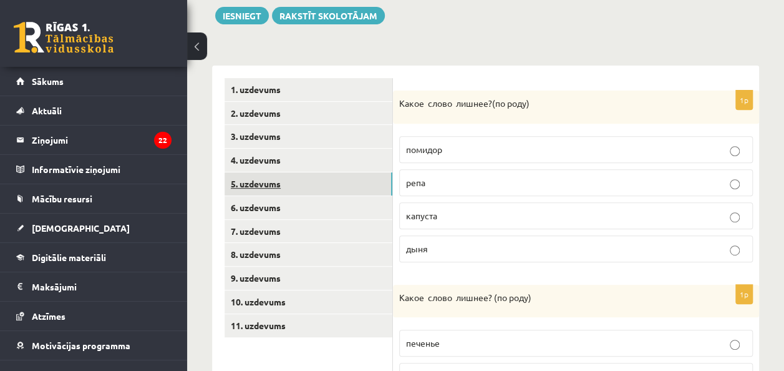
click at [329, 183] on link "5. uzdevums" at bounding box center [309, 183] width 168 height 23
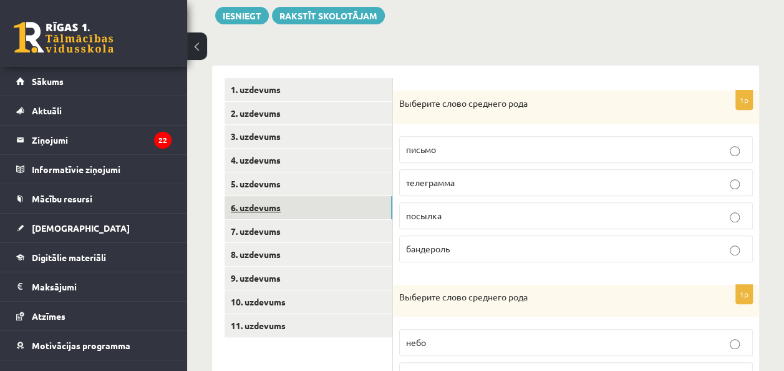
click at [319, 207] on link "6. uzdevums" at bounding box center [309, 207] width 168 height 23
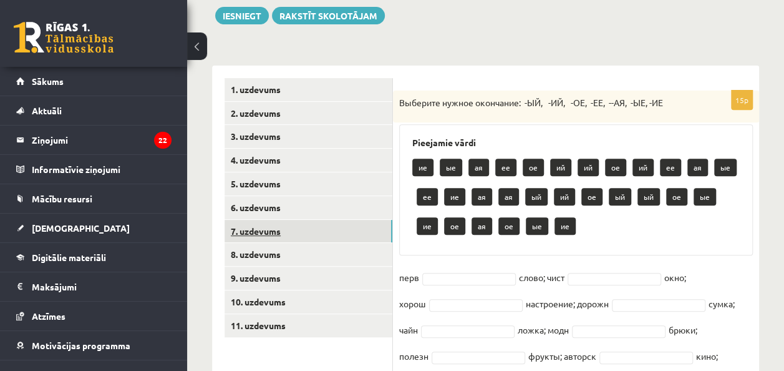
click at [306, 234] on link "7. uzdevums" at bounding box center [309, 231] width 168 height 23
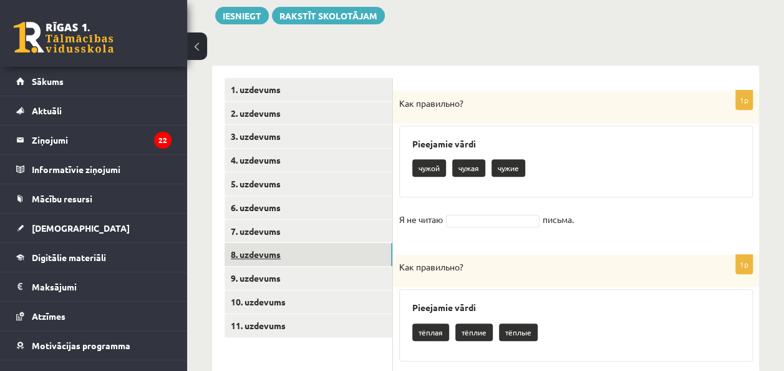
click at [296, 258] on link "8. uzdevums" at bounding box center [309, 254] width 168 height 23
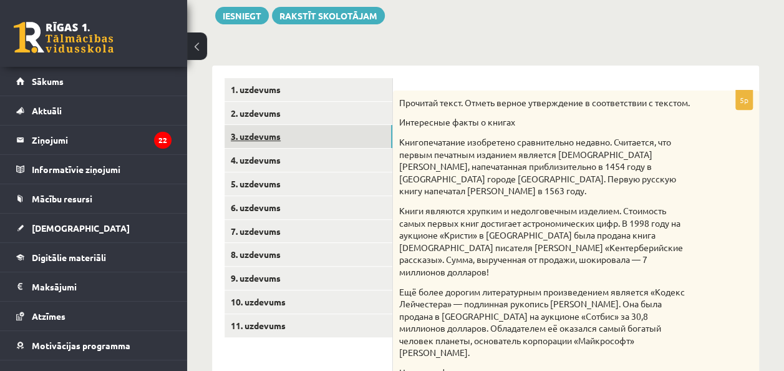
click at [291, 130] on link "3. uzdevums" at bounding box center [309, 136] width 168 height 23
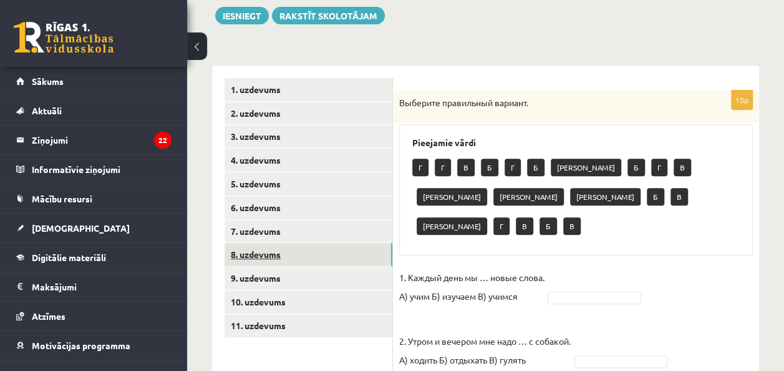
click at [303, 263] on link "8. uzdevums" at bounding box center [309, 254] width 168 height 23
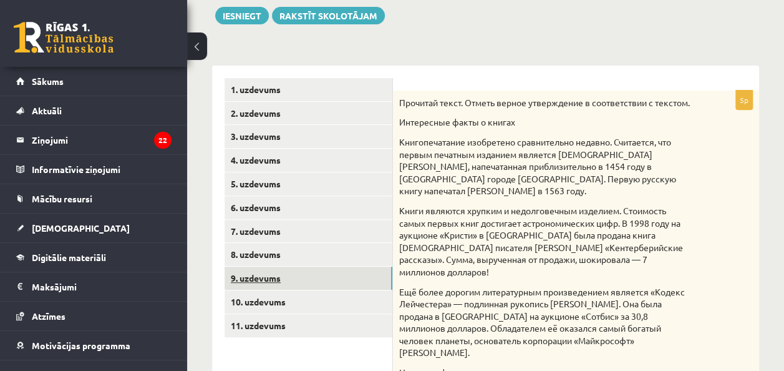
click at [290, 276] on link "9. uzdevums" at bounding box center [309, 277] width 168 height 23
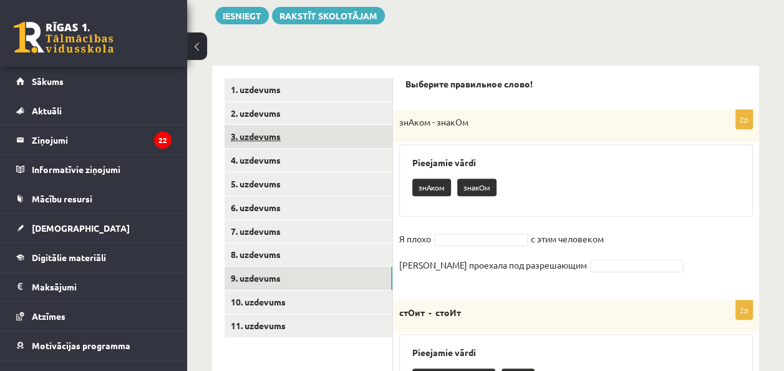
click at [289, 137] on link "3. uzdevums" at bounding box center [309, 136] width 168 height 23
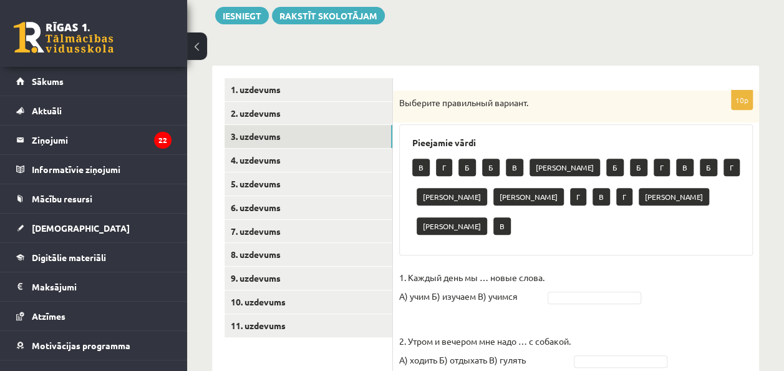
click at [543, 268] on p "1. Каждый день мы … новые слова. А) учим Б) изучаем В) учимся" at bounding box center [471, 286] width 145 height 37
click at [606, 163] on p "Б" at bounding box center [614, 166] width 17 height 17
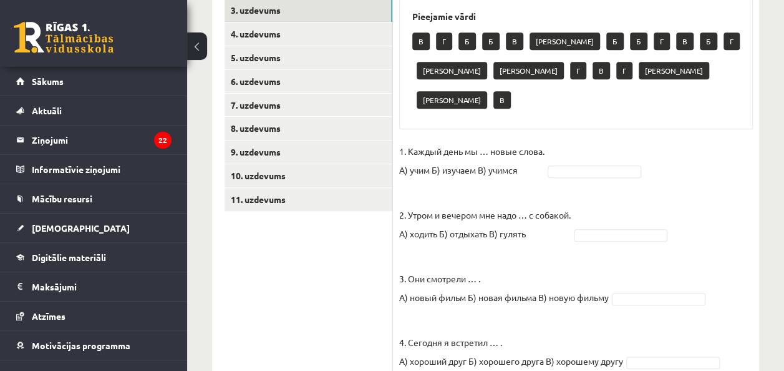
scroll to position [331, 0]
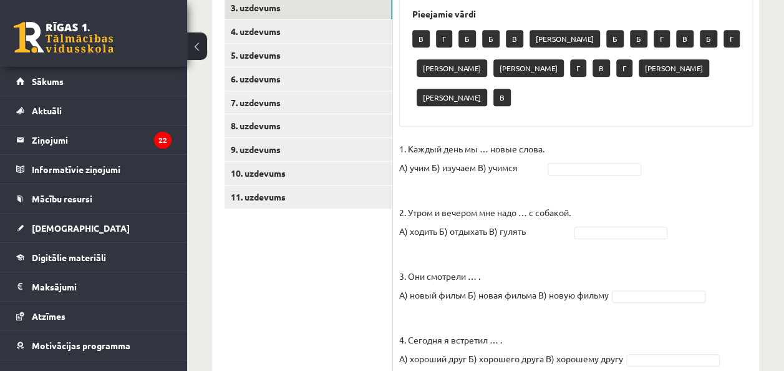
click at [526, 184] on p "2. Утром и вечером мне надо … с собакой. А) ходить Б) отдыхать В) гулять" at bounding box center [485, 212] width 172 height 56
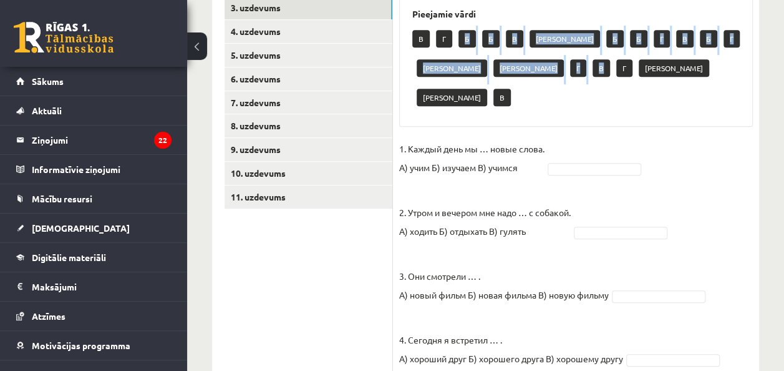
drag, startPoint x: 462, startPoint y: 37, endPoint x: 455, endPoint y: 64, distance: 27.7
click at [455, 64] on div "В Г Б Б В А Б Б Г В Б Г А А Г В Г А А В" at bounding box center [575, 70] width 327 height 88
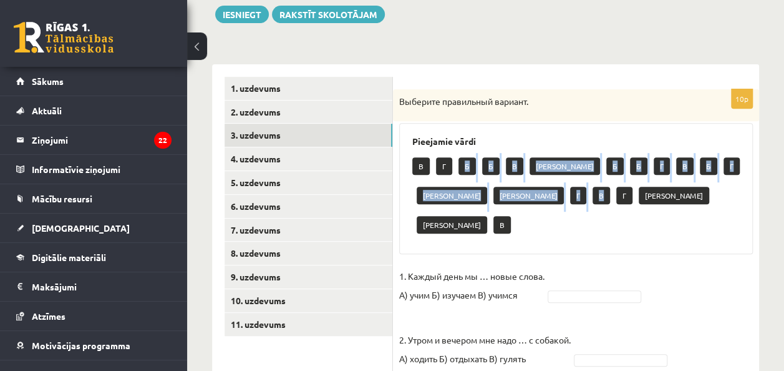
scroll to position [201, 0]
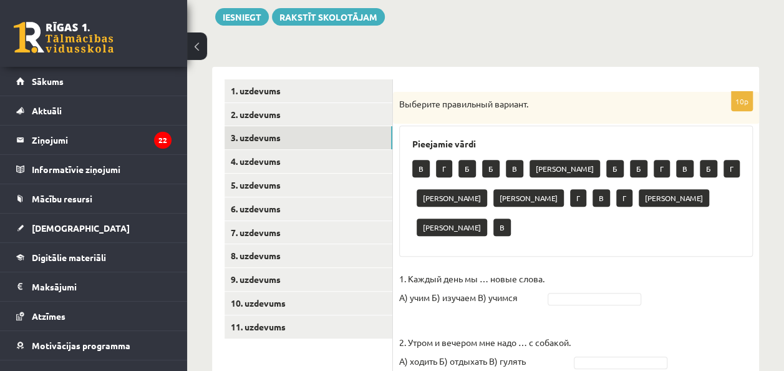
drag, startPoint x: 549, startPoint y: 269, endPoint x: 601, endPoint y: 258, distance: 53.5
click at [407, 269] on p "1. Каждый день мы … новые слова. А) учим Б) изучаем В) учимся" at bounding box center [471, 287] width 145 height 37
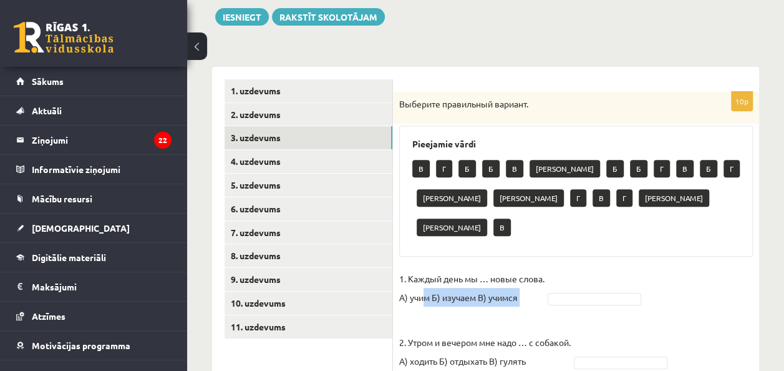
drag, startPoint x: 425, startPoint y: 267, endPoint x: 649, endPoint y: 261, distance: 223.4
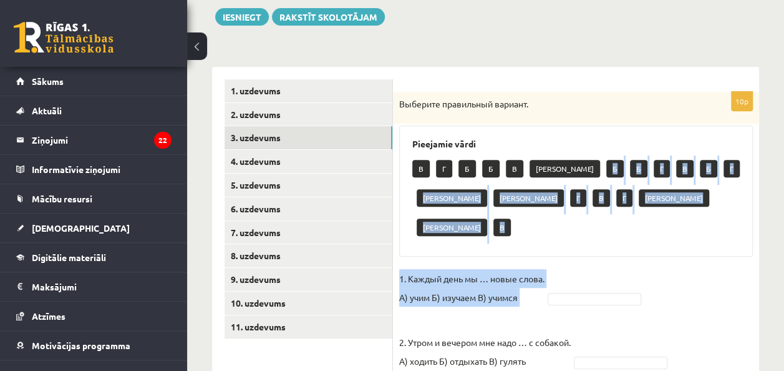
drag, startPoint x: 559, startPoint y: 162, endPoint x: 588, endPoint y: 262, distance: 104.4
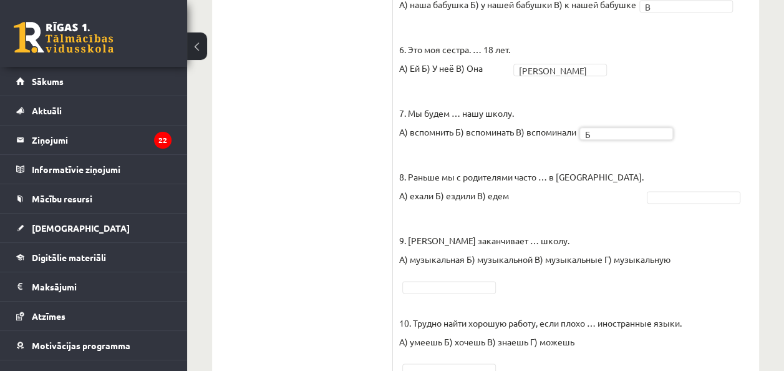
scroll to position [739, 0]
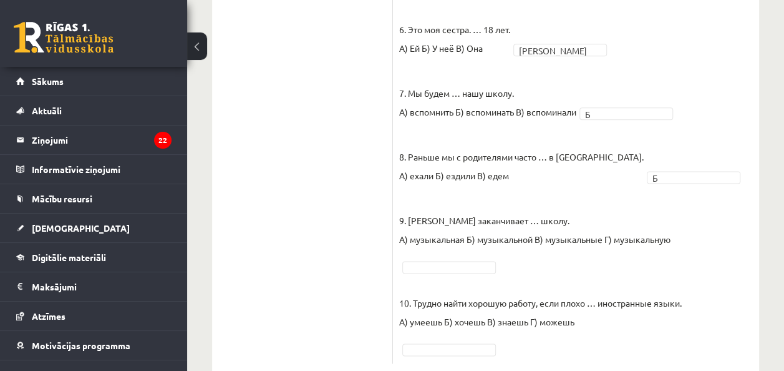
click at [698, 205] on fieldset "1. Каждый день мы … новые слова. А) учим Б) изучаем В) учимся А * 2. Утром и ве…" at bounding box center [576, 29] width 354 height 655
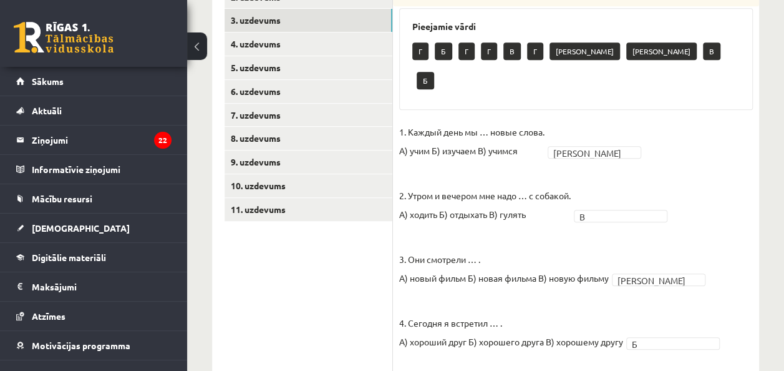
scroll to position [322, 0]
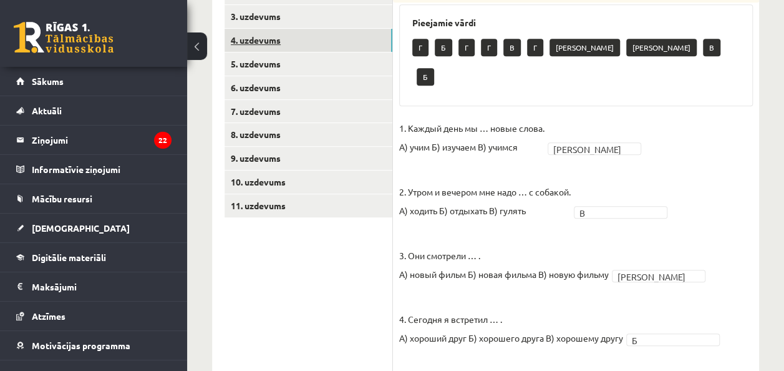
click at [324, 36] on link "4. uzdevums" at bounding box center [309, 40] width 168 height 23
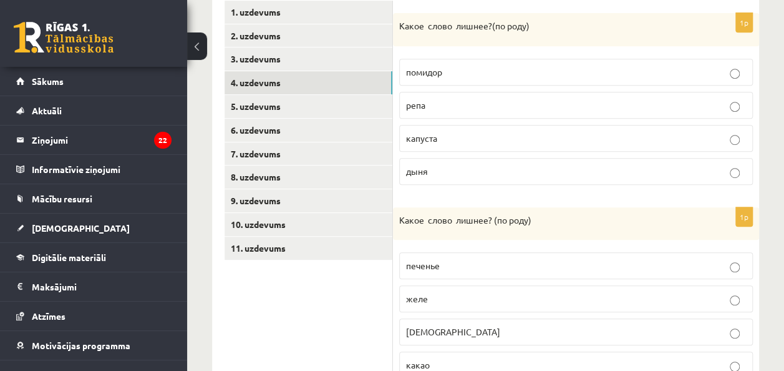
scroll to position [278, 0]
click at [720, 67] on p "помидор" at bounding box center [576, 73] width 340 height 13
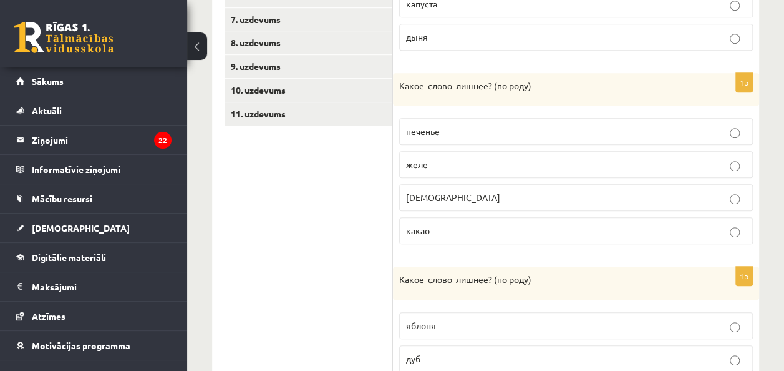
scroll to position [432, 0]
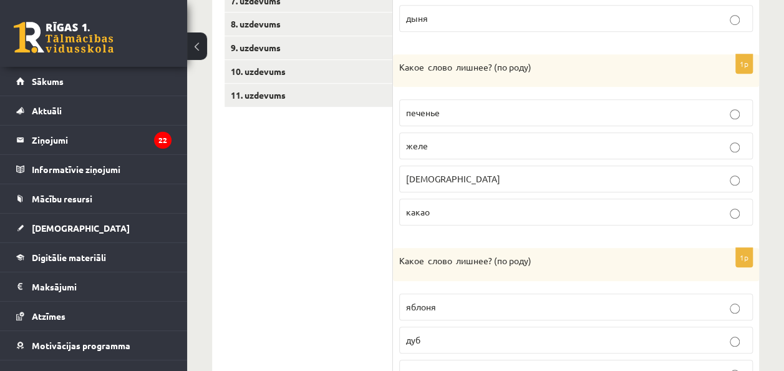
click at [522, 205] on p "какао" at bounding box center [576, 211] width 340 height 13
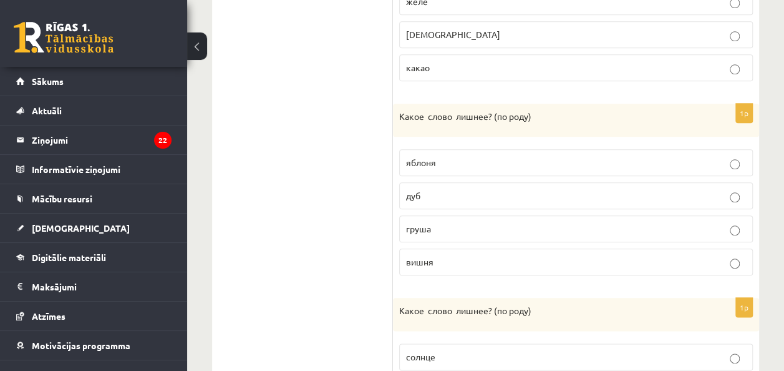
scroll to position [606, 0]
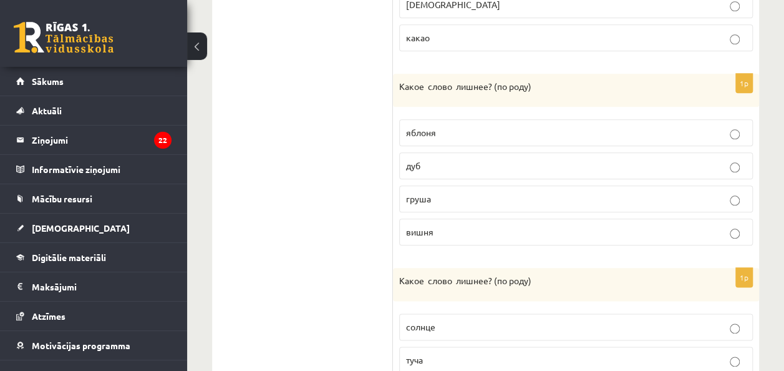
click at [533, 160] on p "дуб" at bounding box center [576, 165] width 340 height 13
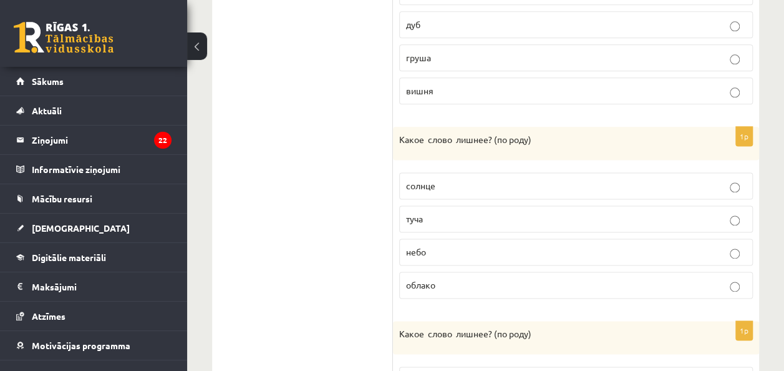
scroll to position [741, 0]
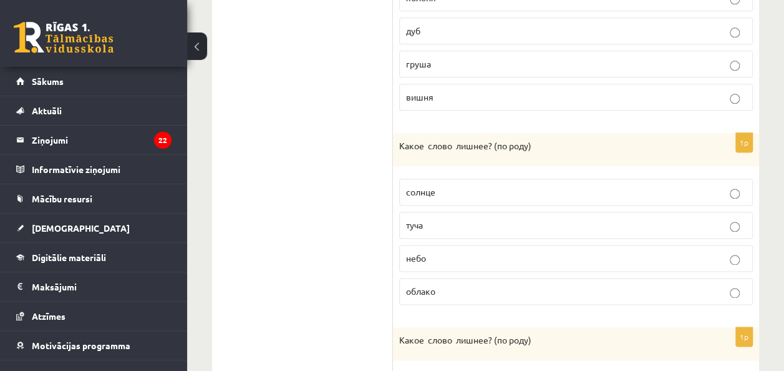
click at [734, 218] on p "туча" at bounding box center [576, 224] width 340 height 13
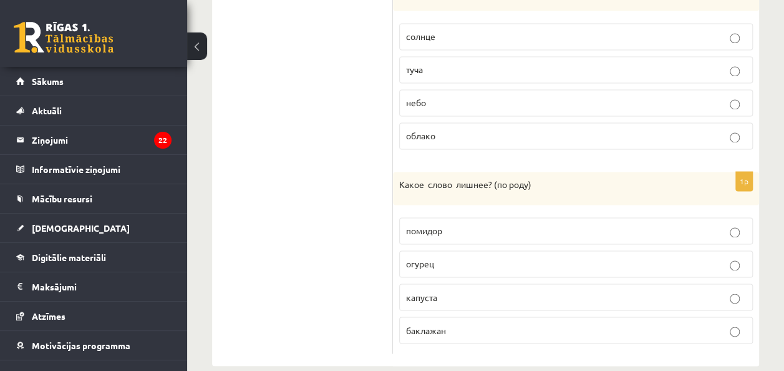
scroll to position [908, 0]
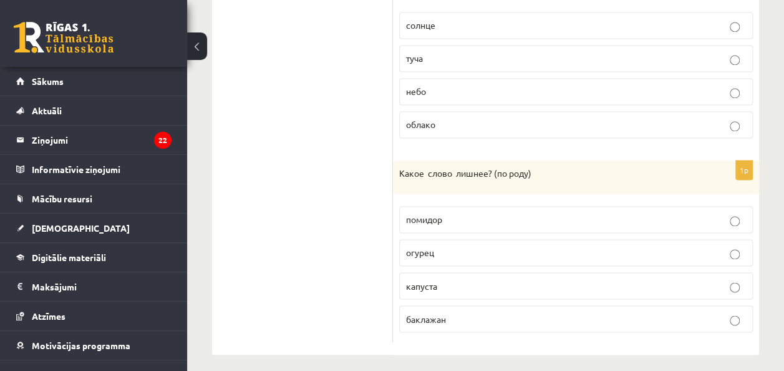
click at [455, 282] on p "капуста" at bounding box center [576, 285] width 340 height 13
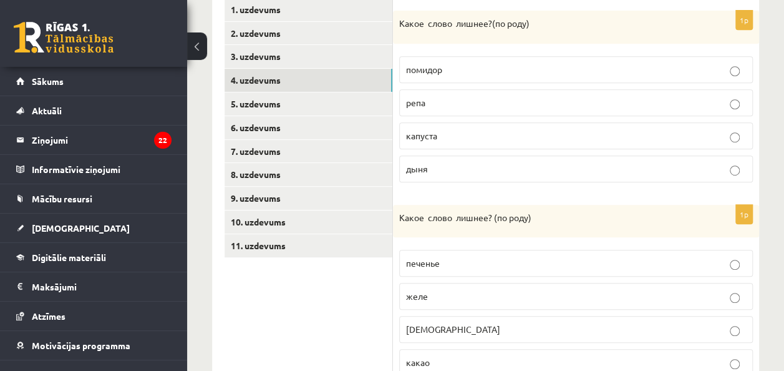
scroll to position [328, 0]
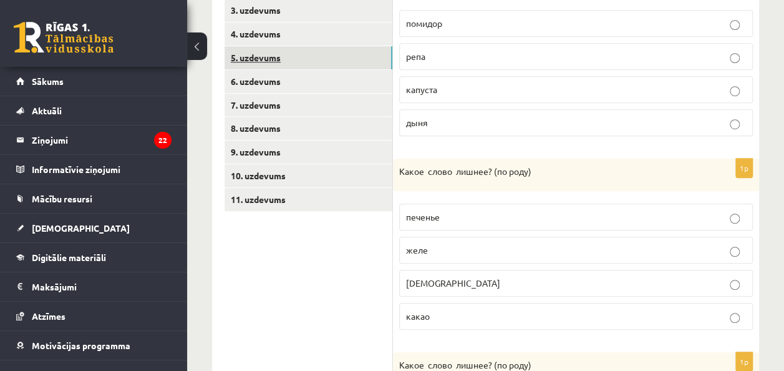
click at [241, 52] on link "5. uzdevums" at bounding box center [309, 57] width 168 height 23
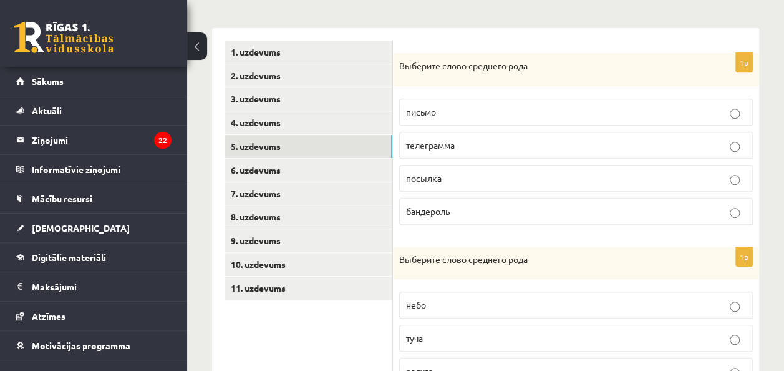
scroll to position [248, 0]
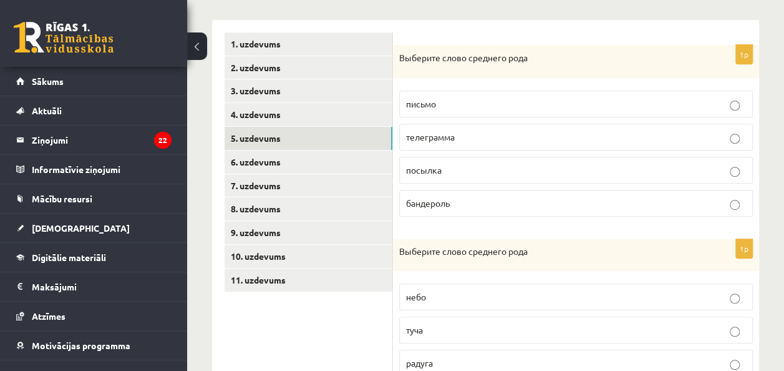
click at [706, 109] on p "письмо" at bounding box center [576, 103] width 340 height 13
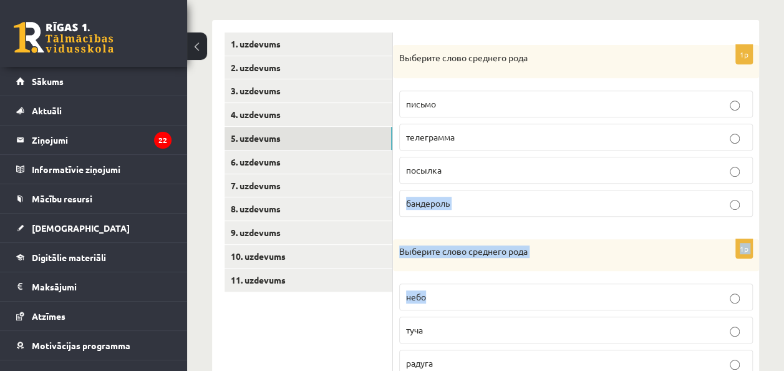
drag, startPoint x: 663, startPoint y: 292, endPoint x: 795, endPoint y: 159, distance: 187.5
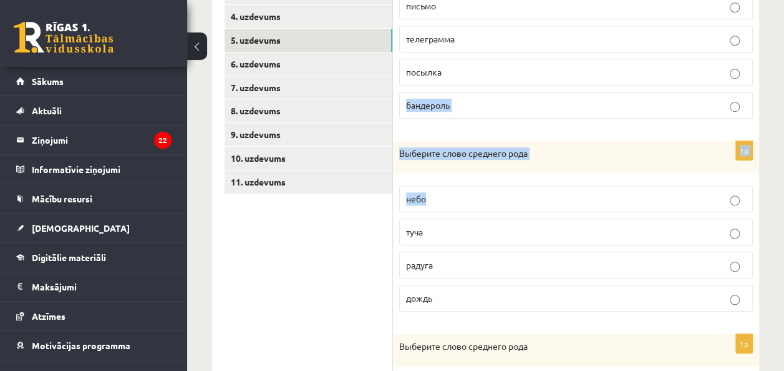
scroll to position [359, 0]
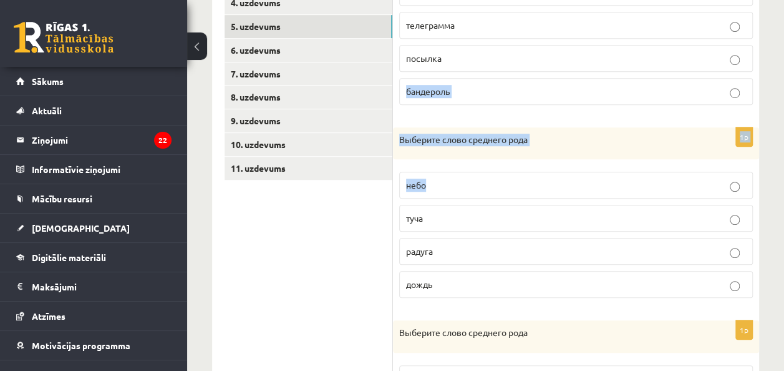
click at [740, 185] on p "небо" at bounding box center [576, 184] width 340 height 13
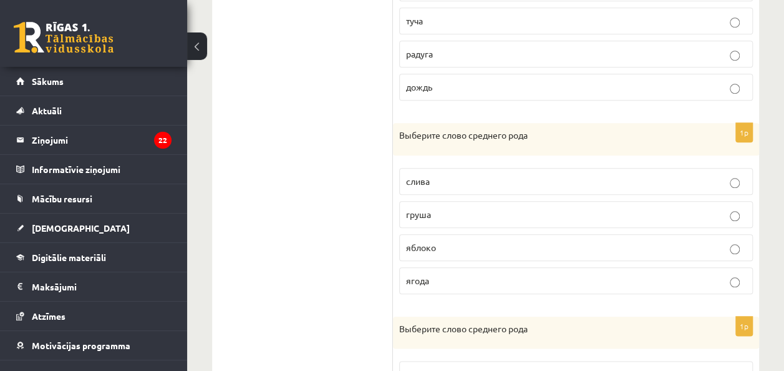
scroll to position [554, 0]
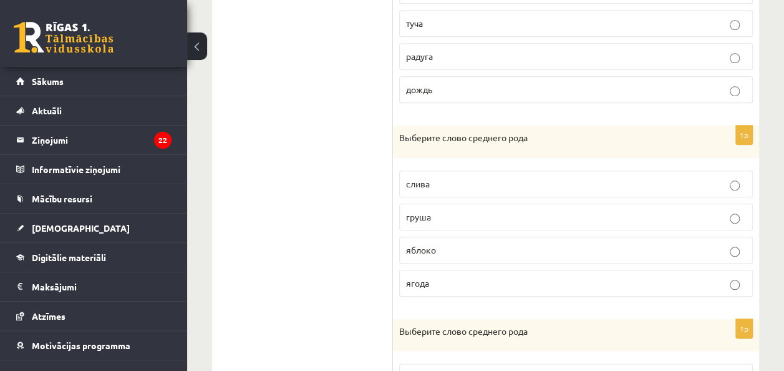
click at [492, 243] on p "яблоко" at bounding box center [576, 249] width 340 height 13
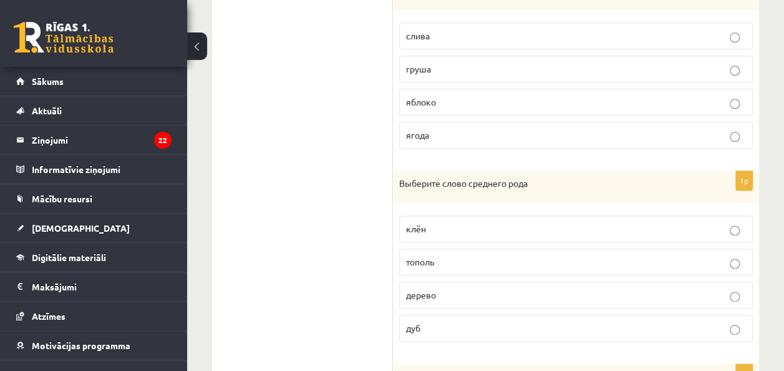
scroll to position [705, 0]
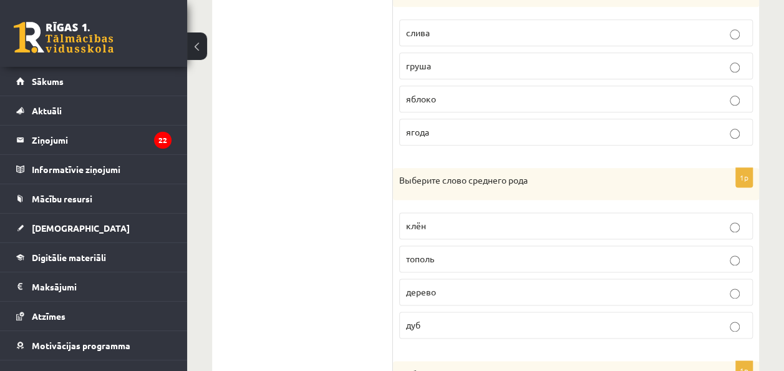
click at [555, 286] on p "дерево" at bounding box center [576, 291] width 340 height 13
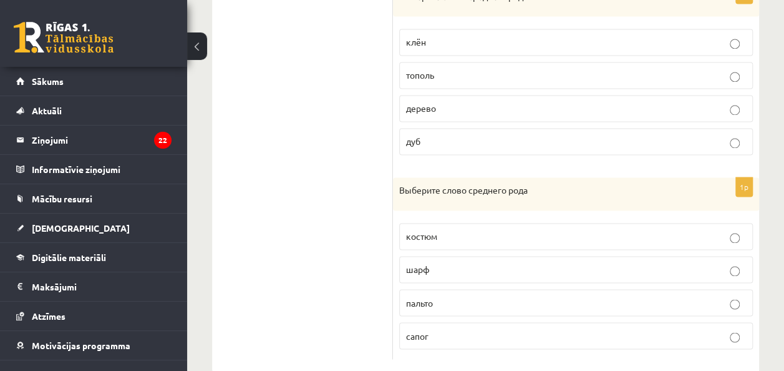
scroll to position [905, 0]
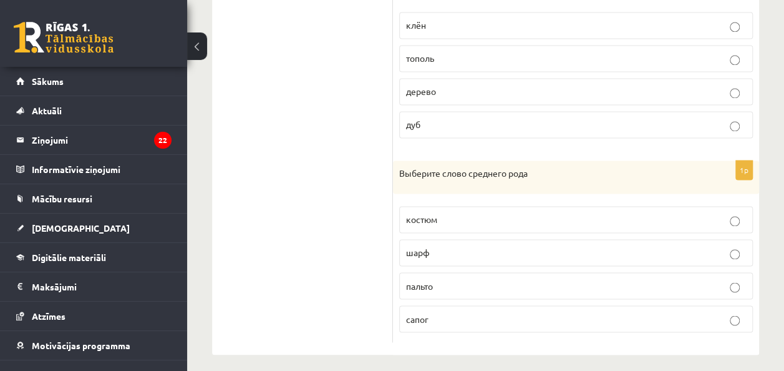
click at [677, 282] on p "пальто" at bounding box center [576, 285] width 340 height 13
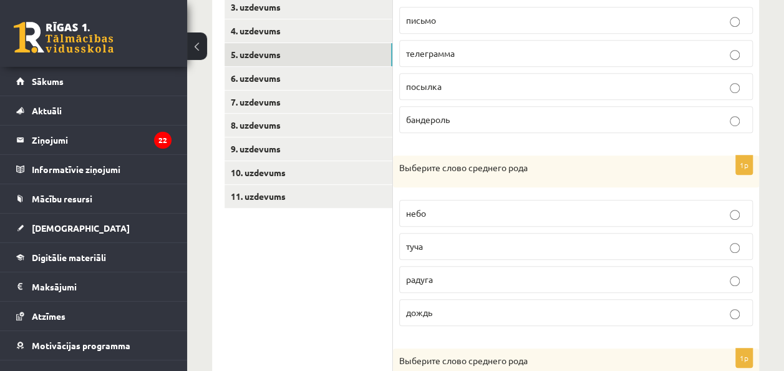
scroll to position [339, 0]
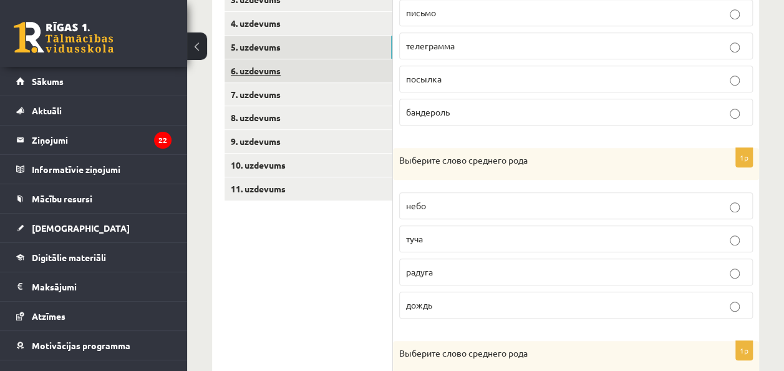
click at [327, 65] on link "6. uzdevums" at bounding box center [309, 70] width 168 height 23
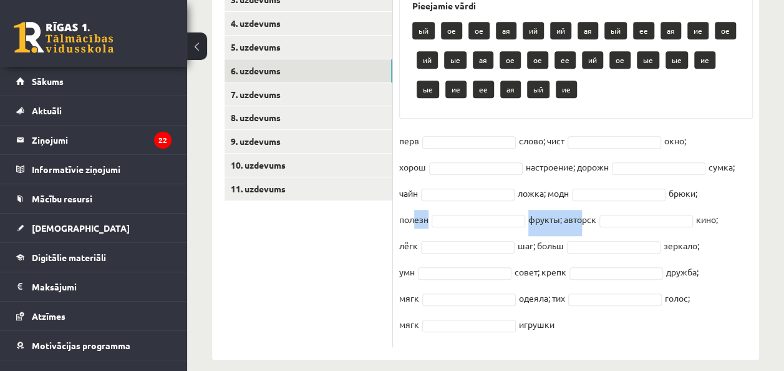
drag, startPoint x: 423, startPoint y: 221, endPoint x: 580, endPoint y: 216, distance: 157.3
click at [580, 216] on fieldset "перв слово; чист окно; хорош настроение; дорожн сумка; чайн ложка; [PERSON_NAME…" at bounding box center [576, 236] width 354 height 210
drag, startPoint x: 580, startPoint y: 216, endPoint x: 614, endPoint y: 256, distance: 53.1
click at [614, 256] on fieldset "перв слово; чист окно; хорош настроение; дорожн сумка; чайн ложка; [PERSON_NAME…" at bounding box center [576, 236] width 354 height 210
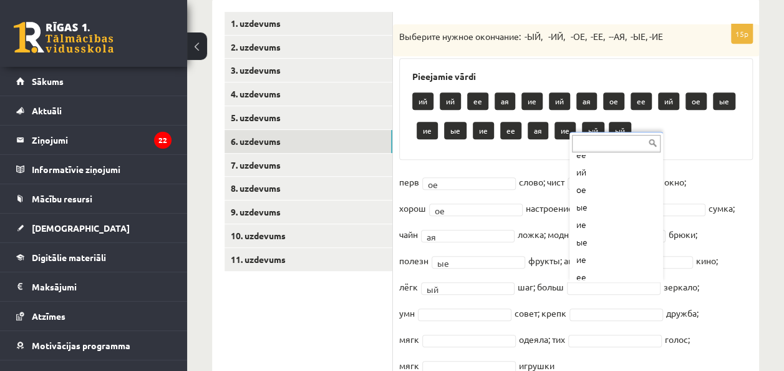
scroll to position [168, 0]
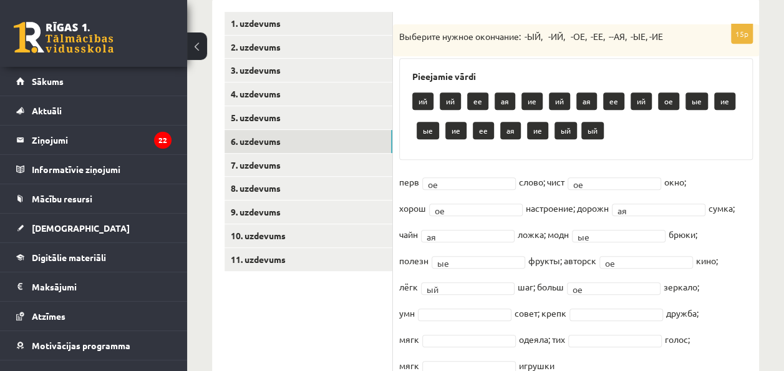
click at [435, 305] on fieldset "перв ое ** слово; чист ое ** окно; хорош ое ** настроение; дорожн ая ** сумка; …" at bounding box center [576, 277] width 354 height 210
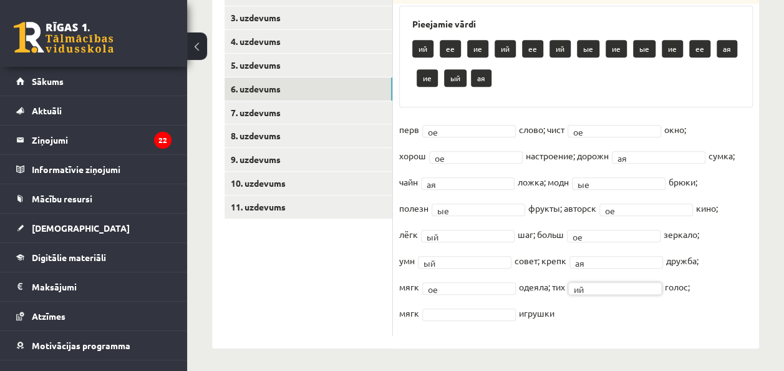
scroll to position [323, 0]
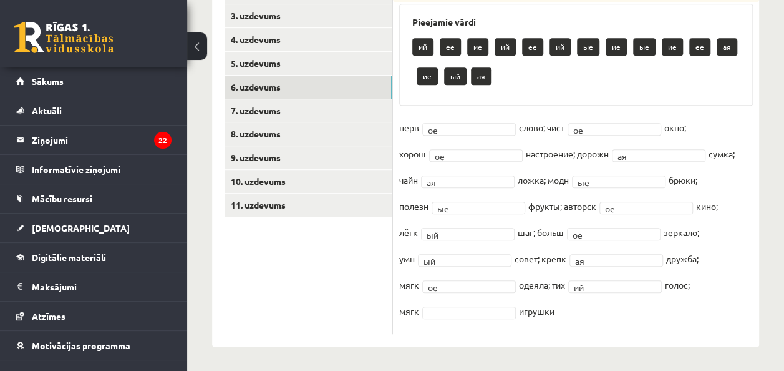
click at [442, 301] on fieldset "перв ое ** слово; чист ое ** окно; хорош ое ** настроение; дорожн ая ** сумка; …" at bounding box center [576, 223] width 354 height 210
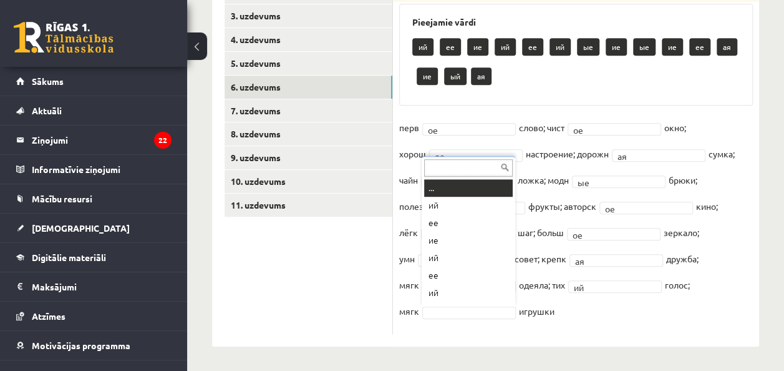
scroll to position [15, 0]
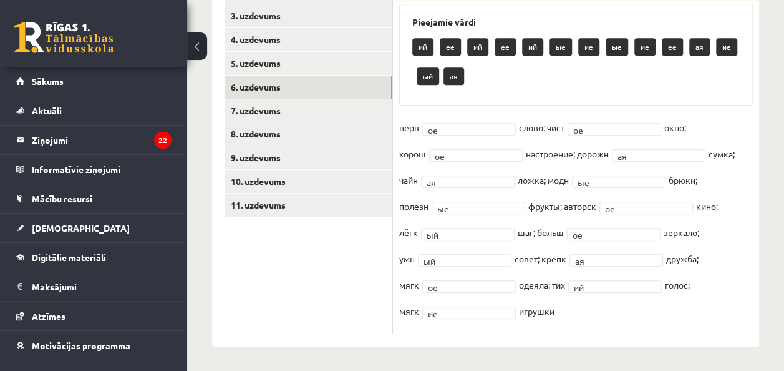
click at [580, 311] on fieldset "перв ое ** слово; чист ое ** окно; хорош ое ** настроение; дорожн ая ** сумка; …" at bounding box center [576, 223] width 354 height 210
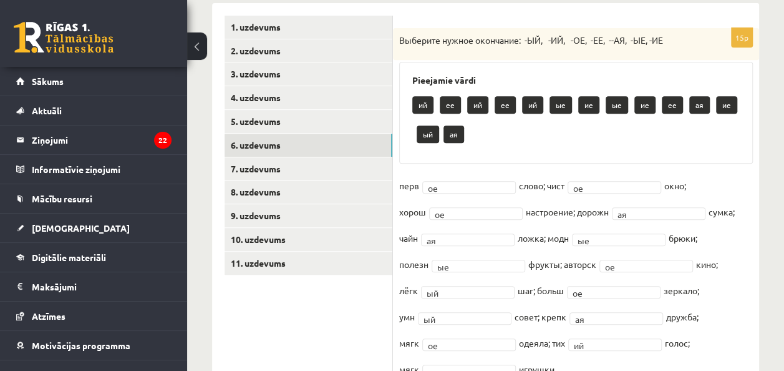
scroll to position [263, 0]
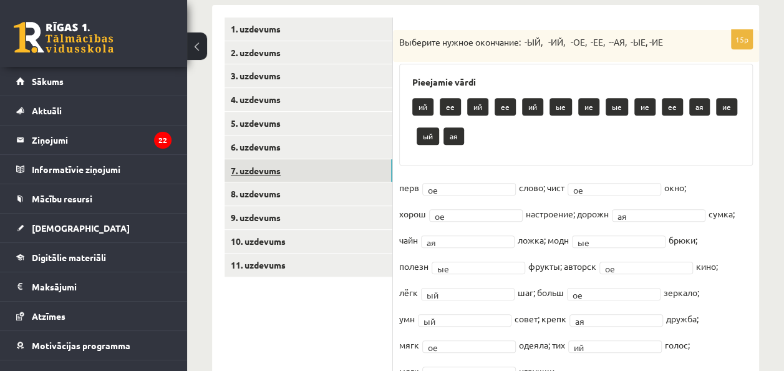
click at [351, 175] on link "7. uzdevums" at bounding box center [309, 170] width 168 height 23
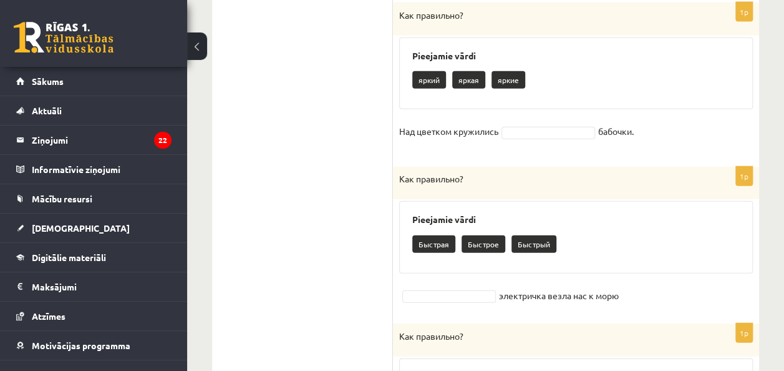
scroll to position [1436, 0]
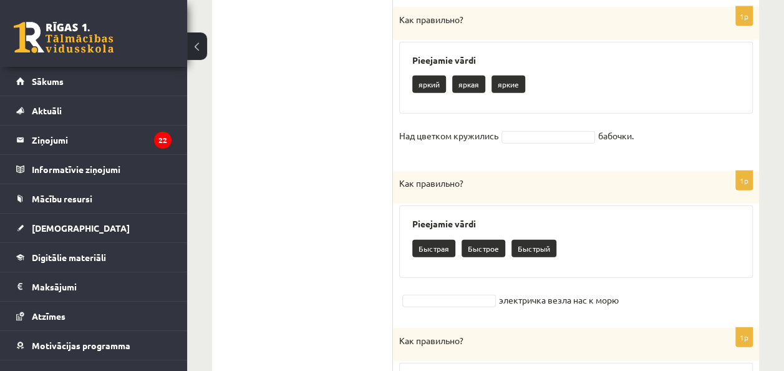
click at [531, 126] on fieldset "Над цветком кружились бабочки." at bounding box center [576, 139] width 354 height 26
click at [442, 290] on fieldset "электричка везла нас к морю" at bounding box center [576, 299] width 354 height 19
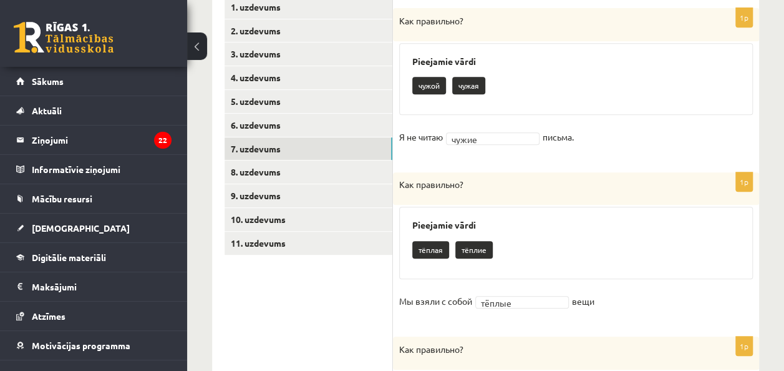
scroll to position [275, 0]
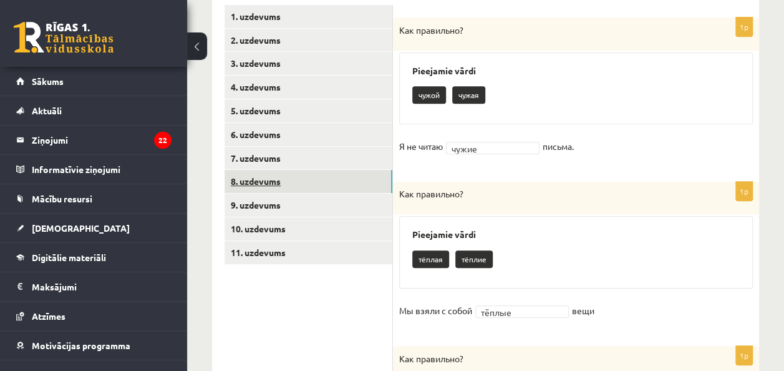
click at [317, 179] on link "8. uzdevums" at bounding box center [309, 181] width 168 height 23
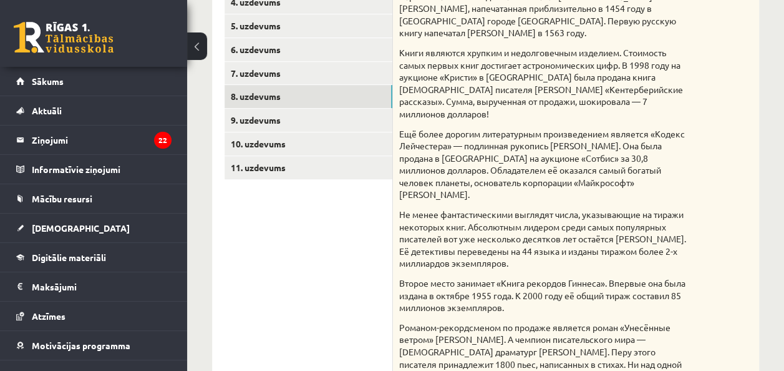
scroll to position [414, 0]
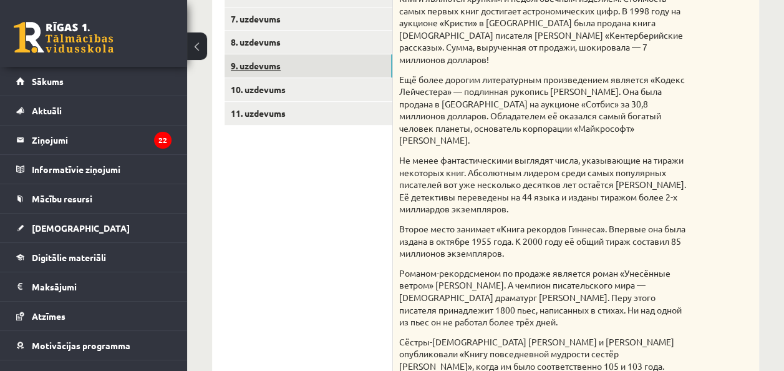
click at [356, 64] on link "9. uzdevums" at bounding box center [309, 65] width 168 height 23
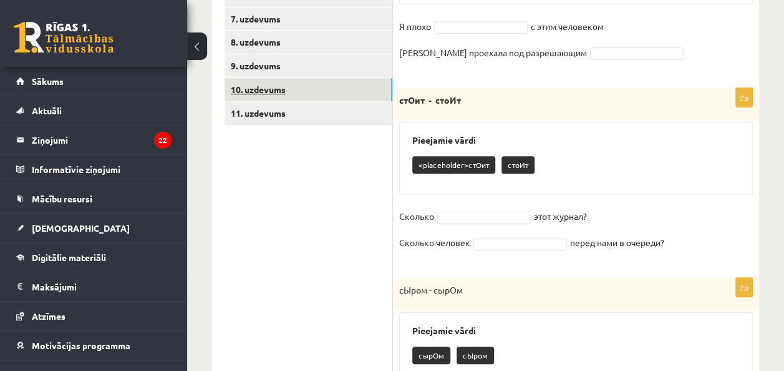
click at [328, 88] on link "10. uzdevums" at bounding box center [309, 89] width 168 height 23
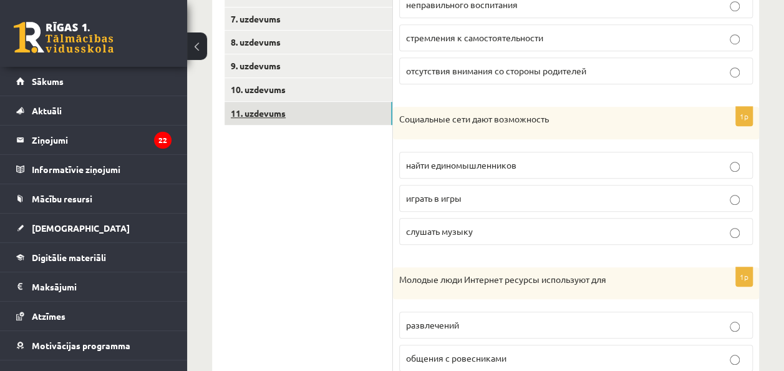
click at [324, 105] on link "11. uzdevums" at bounding box center [309, 113] width 168 height 23
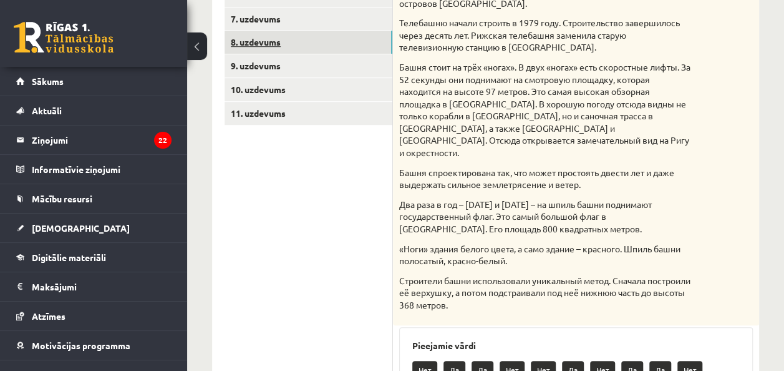
click at [314, 50] on link "8. uzdevums" at bounding box center [309, 42] width 168 height 23
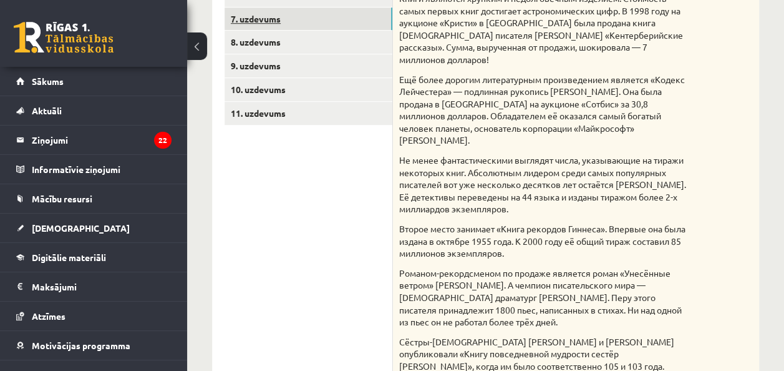
click at [294, 19] on link "7. uzdevums" at bounding box center [309, 18] width 168 height 23
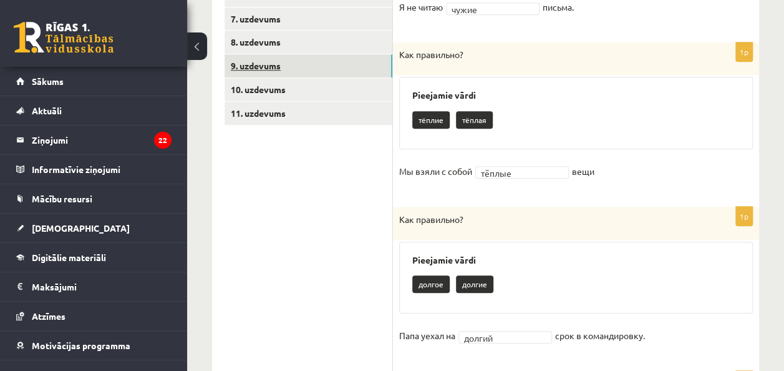
click at [279, 61] on link "9. uzdevums" at bounding box center [309, 65] width 168 height 23
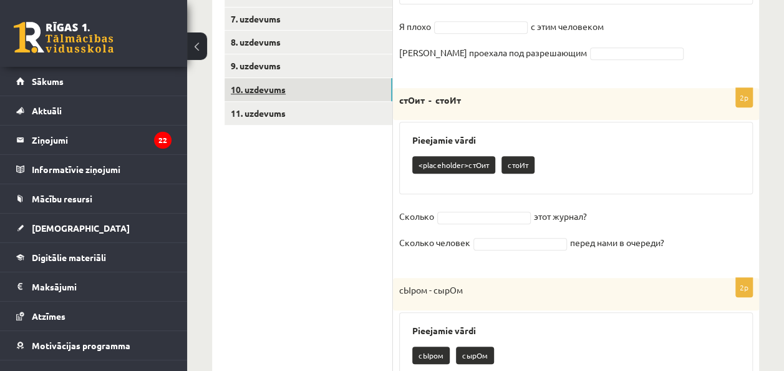
click at [339, 97] on link "10. uzdevums" at bounding box center [309, 89] width 168 height 23
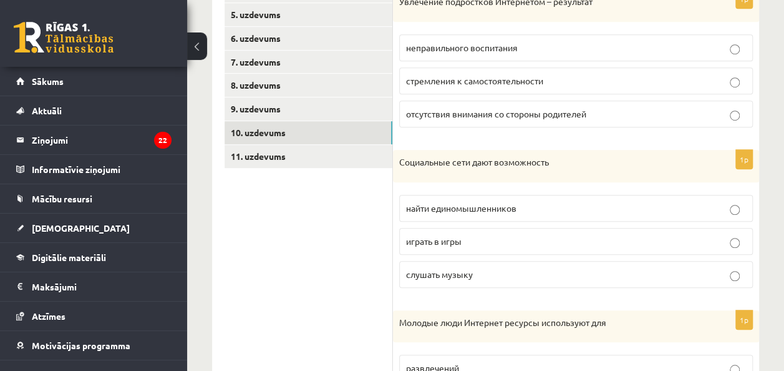
scroll to position [377, 0]
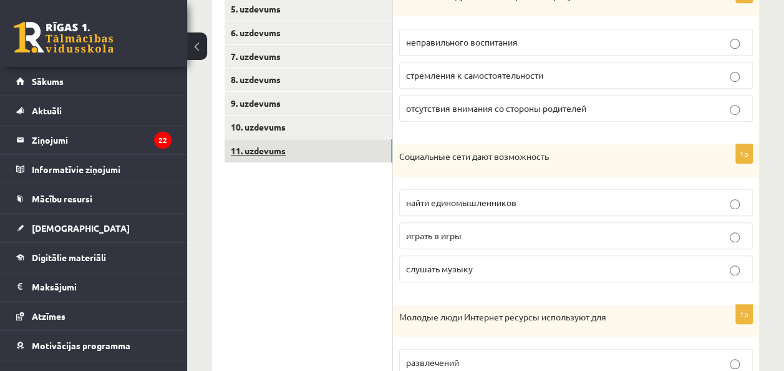
click at [312, 141] on link "11. uzdevums" at bounding box center [309, 150] width 168 height 23
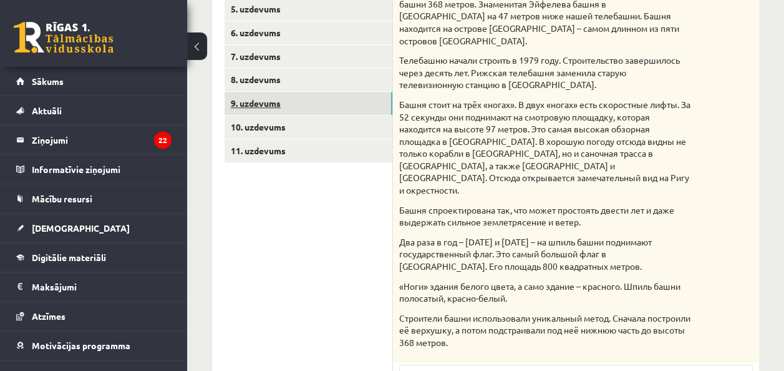
click at [309, 107] on link "9. uzdevums" at bounding box center [309, 103] width 168 height 23
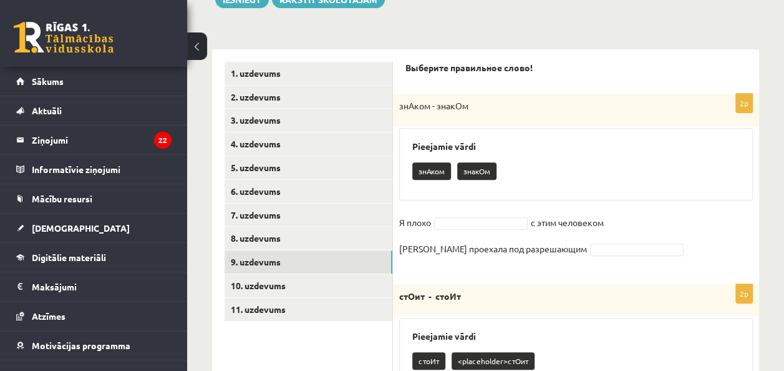
scroll to position [220, 0]
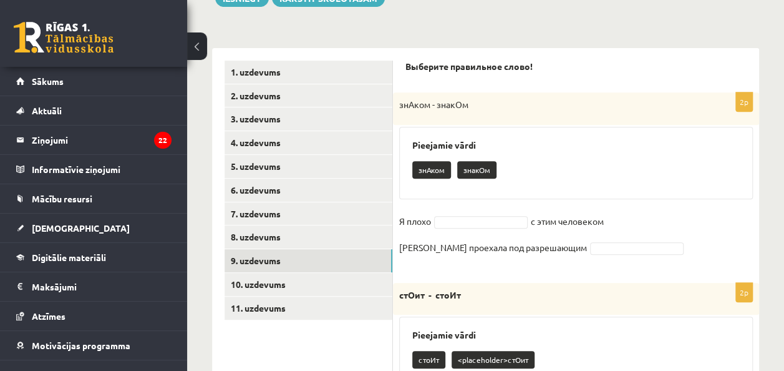
click at [458, 186] on div "Pieejamie vārdi знАком знакОм" at bounding box center [576, 163] width 354 height 72
click at [452, 190] on div "Pieejamie vārdi знАком знакОм" at bounding box center [576, 163] width 354 height 72
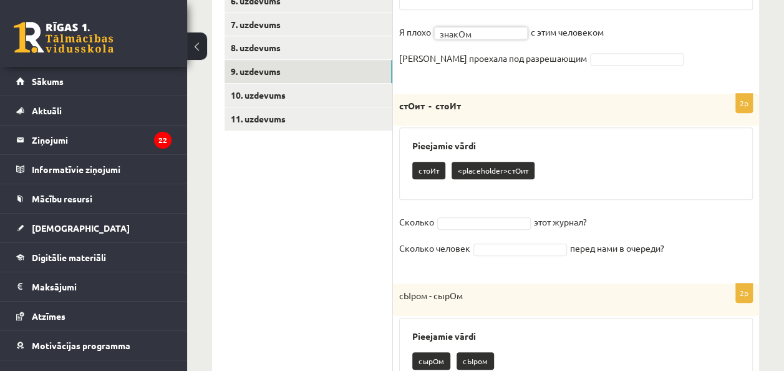
scroll to position [407, 0]
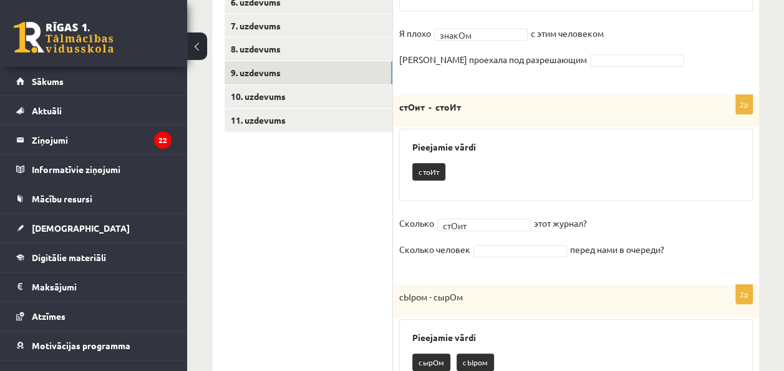
click at [517, 241] on fieldset "**********" at bounding box center [576, 239] width 354 height 52
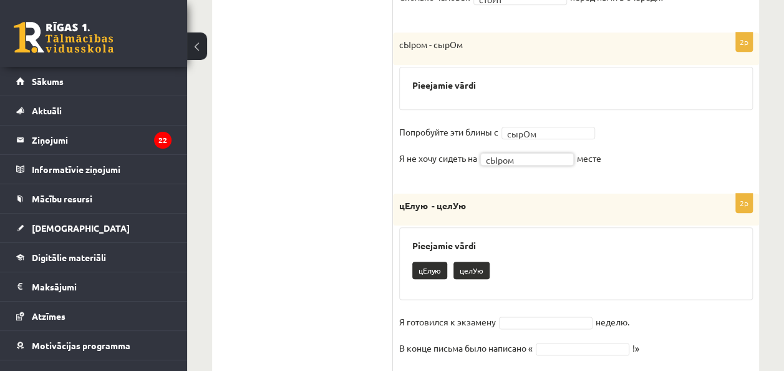
scroll to position [636, 0]
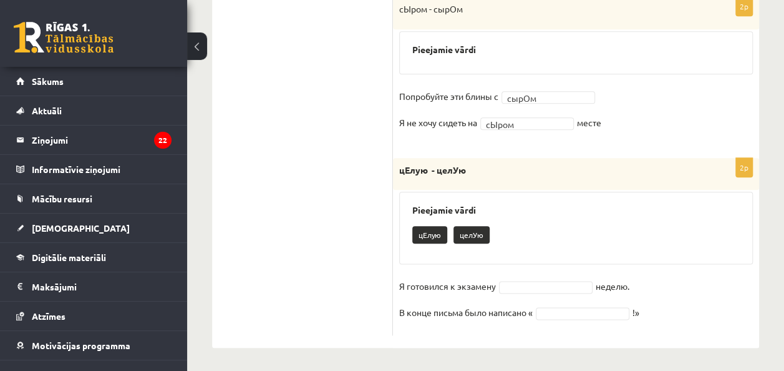
click at [551, 276] on fieldset "Я готовился к экзамену неделю. В конце письма было написано « !»" at bounding box center [576, 302] width 354 height 52
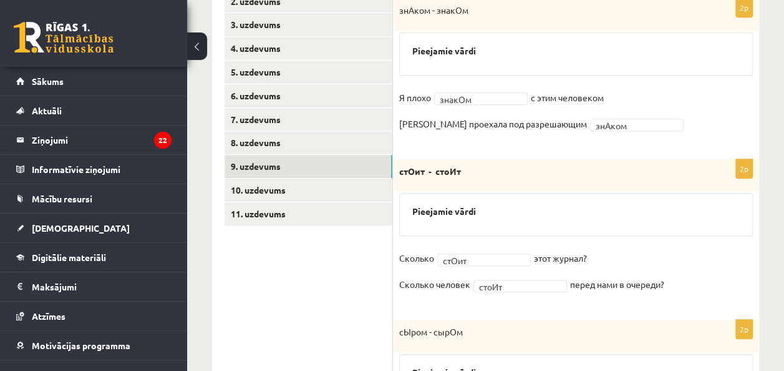
scroll to position [312, 0]
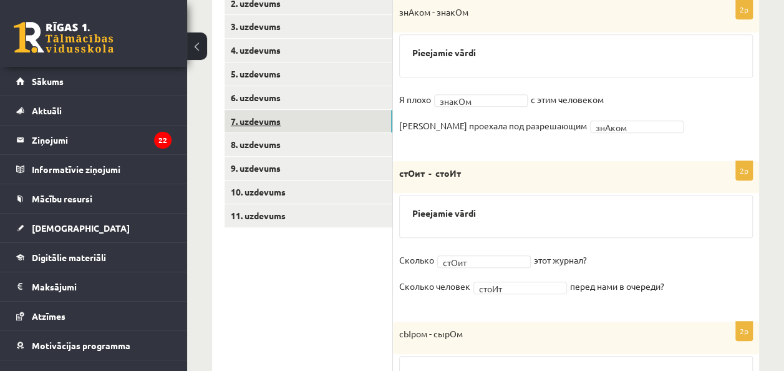
click at [323, 130] on link "7. uzdevums" at bounding box center [309, 121] width 168 height 23
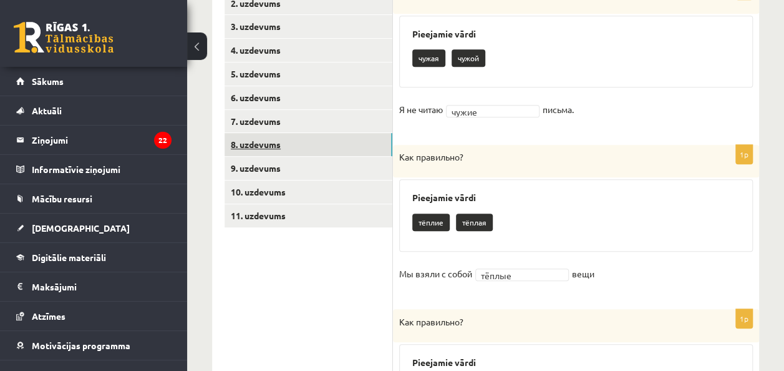
click at [262, 144] on link "8. uzdevums" at bounding box center [309, 144] width 168 height 23
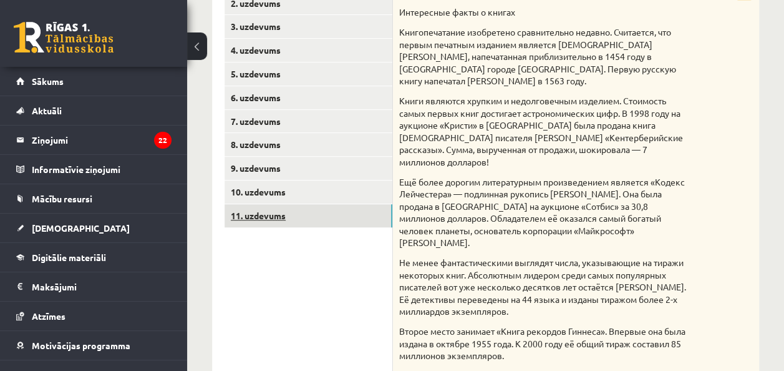
click at [256, 225] on link "11. uzdevums" at bounding box center [309, 215] width 168 height 23
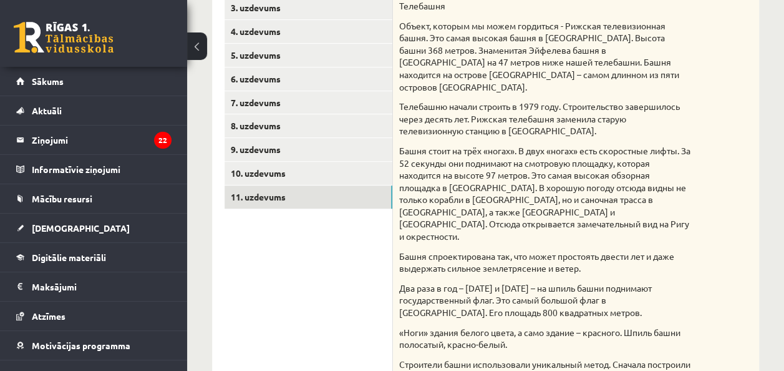
scroll to position [328, 0]
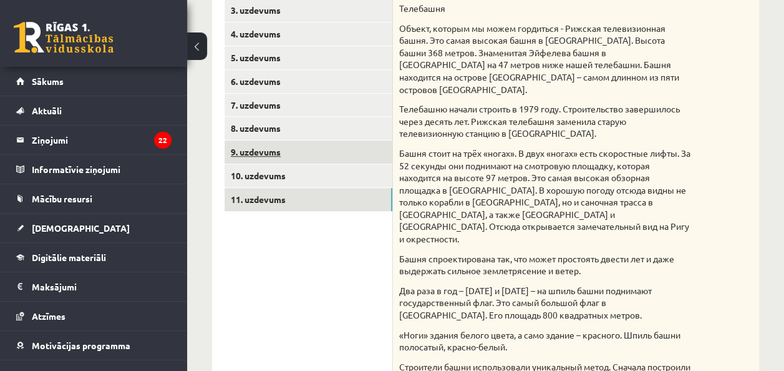
click at [331, 143] on link "9. uzdevums" at bounding box center [309, 151] width 168 height 23
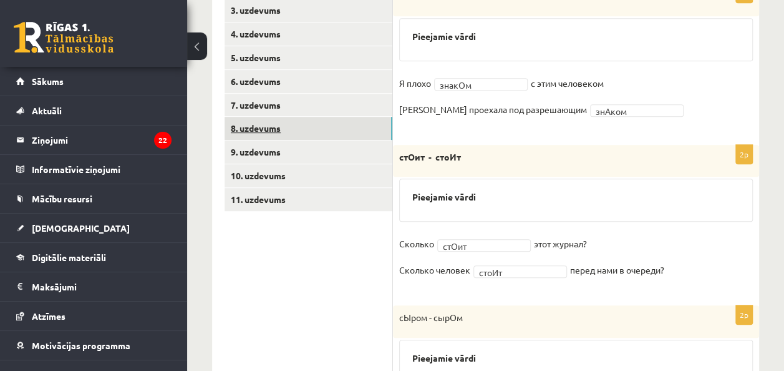
click at [327, 126] on link "8. uzdevums" at bounding box center [309, 128] width 168 height 23
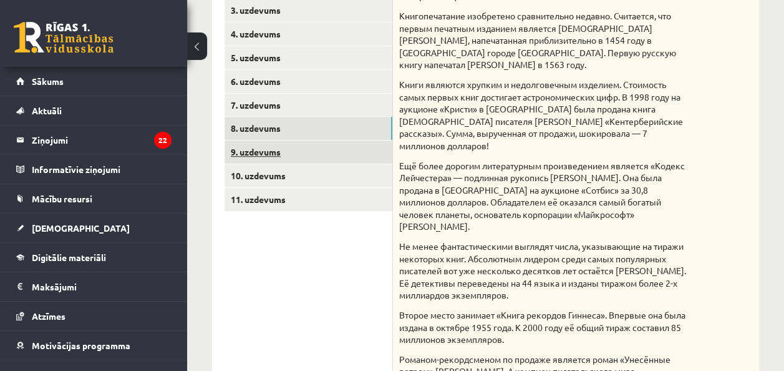
drag, startPoint x: 327, startPoint y: 115, endPoint x: 314, endPoint y: 153, distance: 39.5
click at [314, 153] on link "9. uzdevums" at bounding box center [309, 151] width 168 height 23
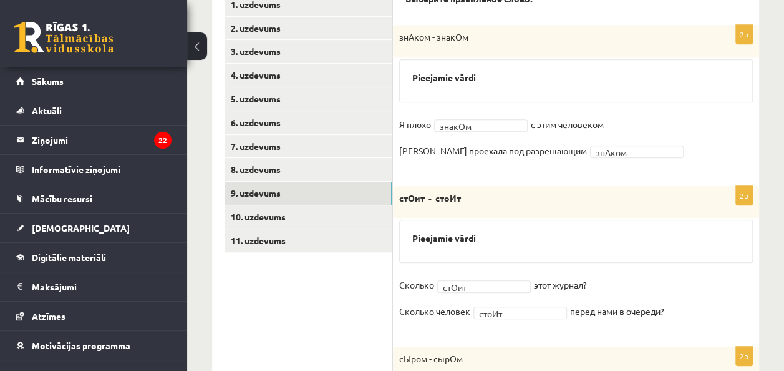
scroll to position [312, 0]
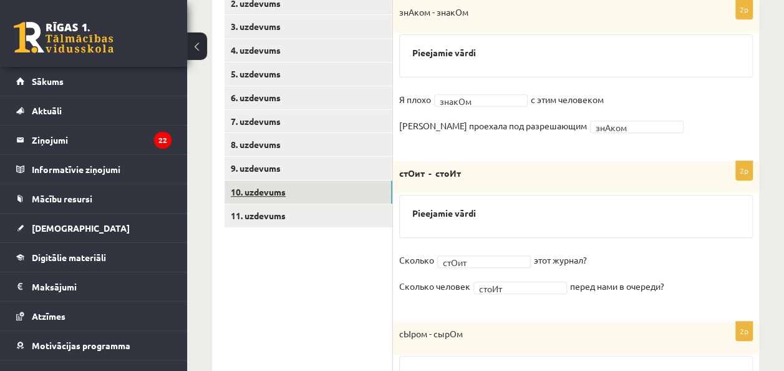
click at [304, 189] on link "10. uzdevums" at bounding box center [309, 191] width 168 height 23
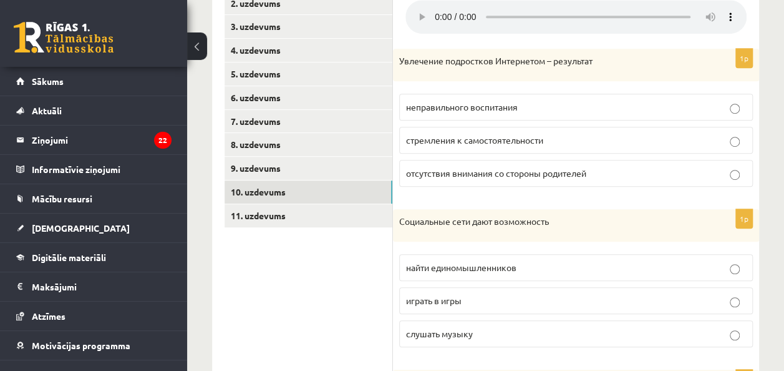
click at [527, 233] on div "Социальные сети дают возможность" at bounding box center [576, 225] width 366 height 32
click at [747, 136] on label "стремления к самостоятельности" at bounding box center [576, 140] width 354 height 27
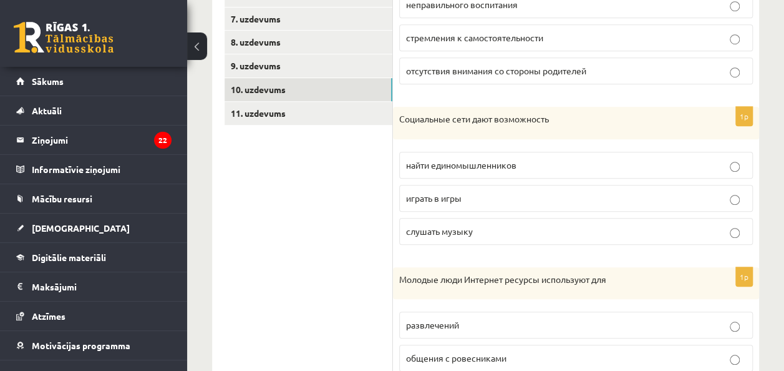
scroll to position [421, 0]
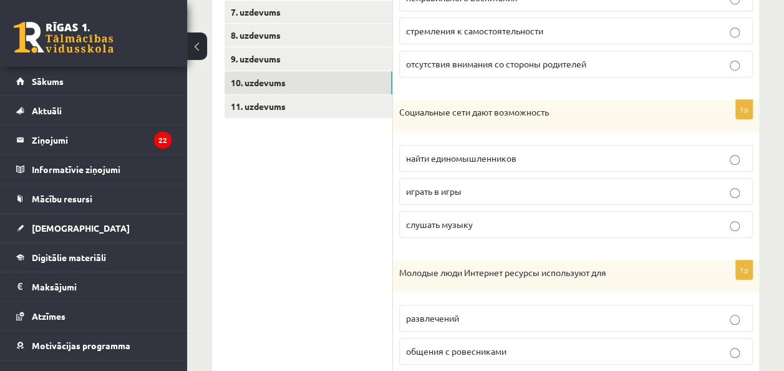
click at [581, 221] on p "слушать музыку" at bounding box center [576, 224] width 340 height 13
click at [586, 158] on p "найти единомышленников" at bounding box center [576, 158] width 340 height 13
click at [510, 198] on label "играть в игры" at bounding box center [576, 191] width 354 height 27
click at [576, 212] on label "слушать музыку" at bounding box center [576, 224] width 354 height 27
click at [580, 165] on label "найти единомышленников" at bounding box center [576, 158] width 354 height 27
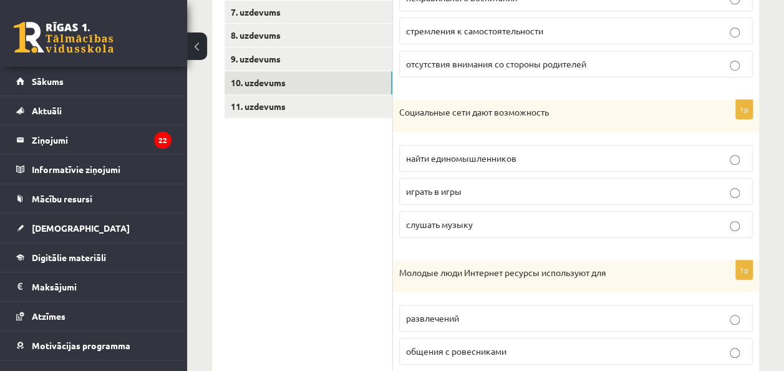
click at [574, 211] on label "слушать музыку" at bounding box center [576, 224] width 354 height 27
click at [583, 185] on p "играть в игры" at bounding box center [576, 191] width 340 height 13
click at [651, 148] on label "найти единомышленников" at bounding box center [576, 158] width 354 height 27
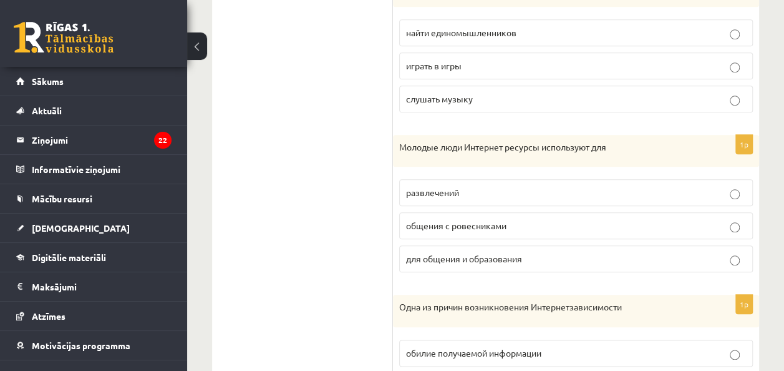
scroll to position [545, 0]
click at [545, 221] on p "общения с ровесниками" at bounding box center [576, 227] width 340 height 13
click at [651, 111] on label "слушать музыку" at bounding box center [576, 100] width 354 height 27
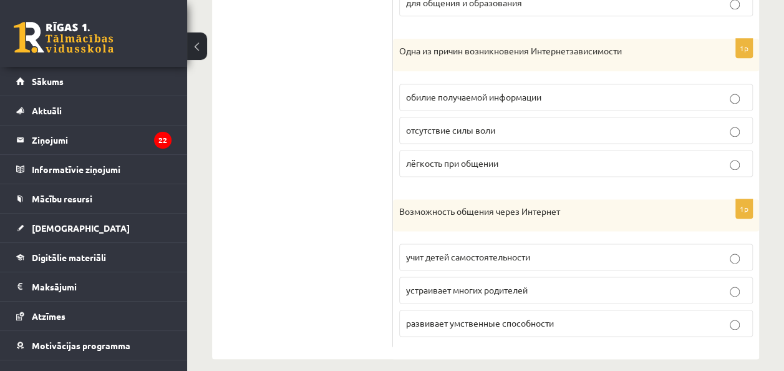
scroll to position [810, 0]
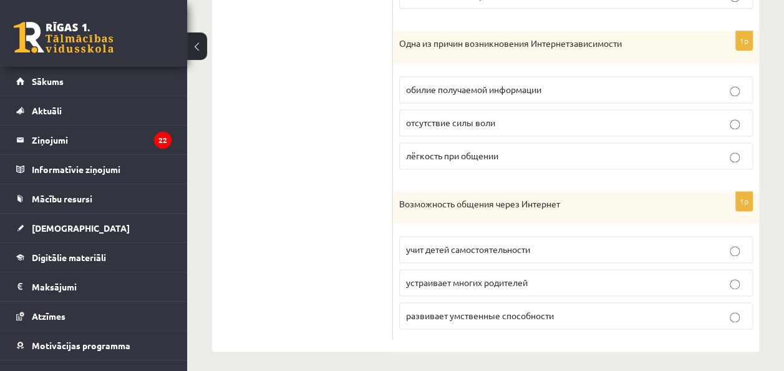
click at [585, 87] on p "обилие получаемой информации" at bounding box center [576, 89] width 340 height 13
click at [497, 243] on span "учит детей самостоятельности" at bounding box center [468, 248] width 124 height 11
click at [488, 281] on span "устраивает многих родителей" at bounding box center [467, 281] width 122 height 11
click at [536, 314] on span "развивает умственные способности" at bounding box center [480, 314] width 148 height 11
click at [514, 282] on p "устраивает многих родителей" at bounding box center [576, 282] width 340 height 13
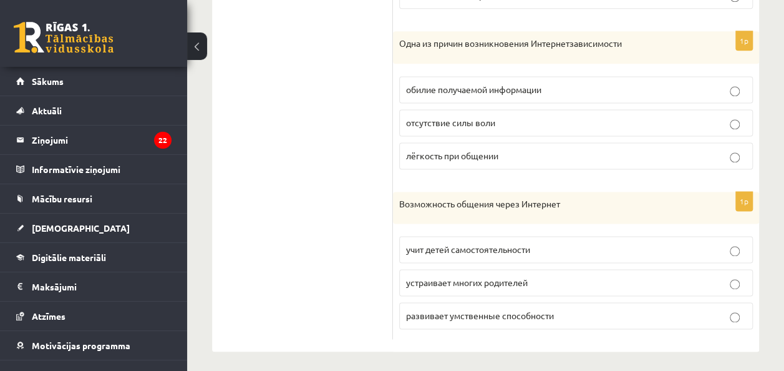
click at [454, 255] on label "учит детей самостоятельности" at bounding box center [576, 249] width 354 height 27
click at [481, 311] on span "развивает умственные способности" at bounding box center [480, 314] width 148 height 11
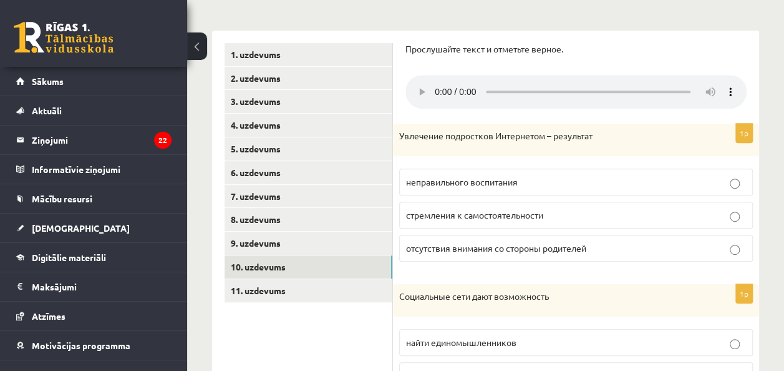
scroll to position [240, 0]
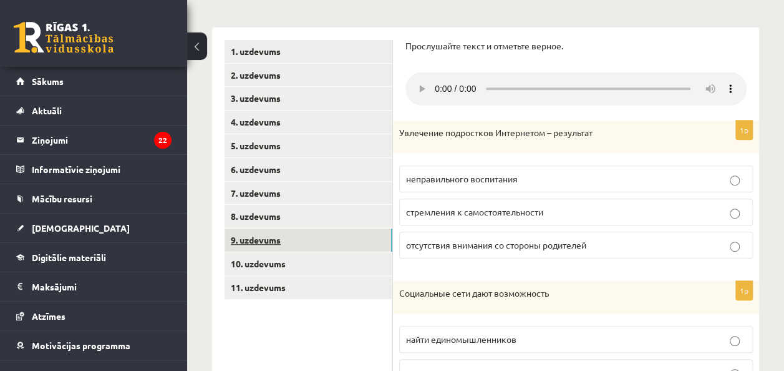
click at [286, 233] on link "9. uzdevums" at bounding box center [309, 239] width 168 height 23
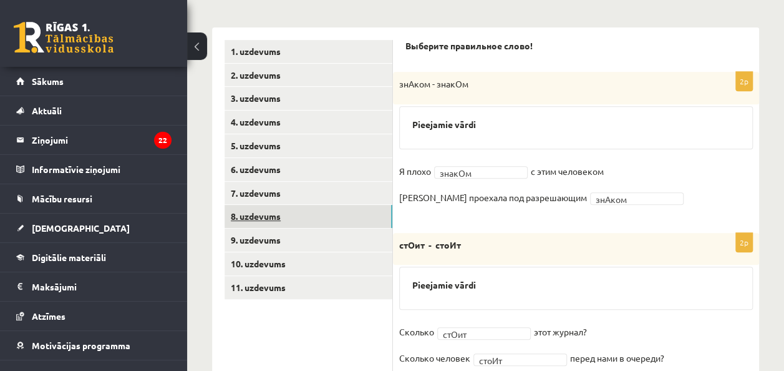
click at [290, 216] on link "8. uzdevums" at bounding box center [309, 216] width 168 height 23
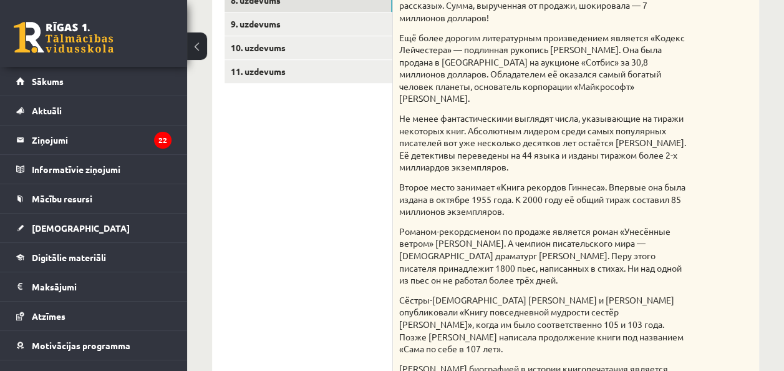
scroll to position [451, 0]
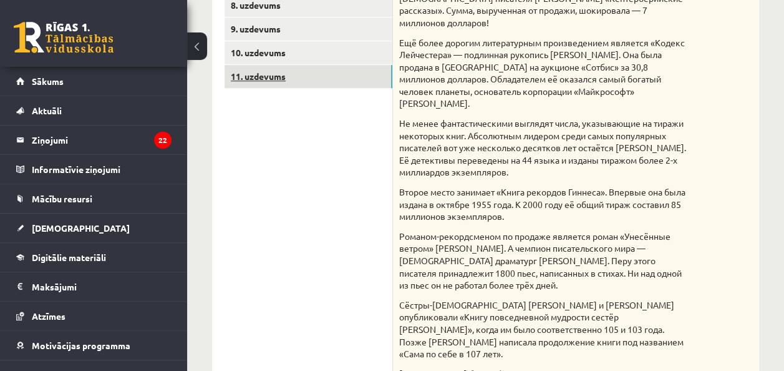
click at [261, 84] on link "11. uzdevums" at bounding box center [309, 76] width 168 height 23
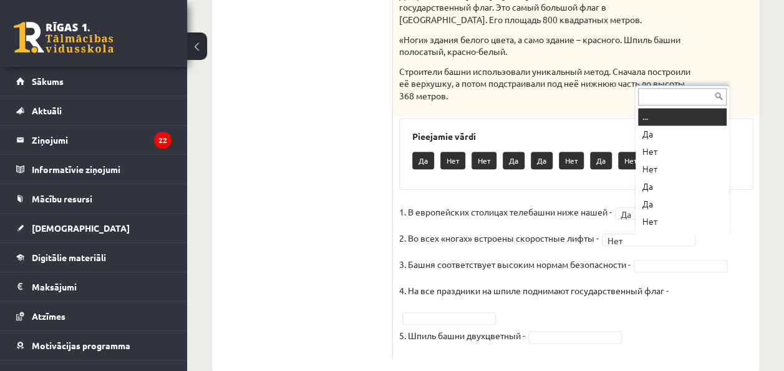
scroll to position [15, 0]
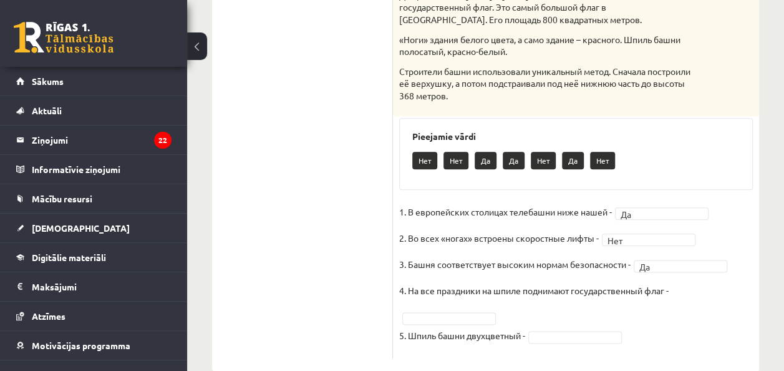
click at [687, 267] on fieldset "1. В европейских столицах телебашни ниже нашей - Да ** 2. Во всех «ногах» встро…" at bounding box center [576, 277] width 354 height 150
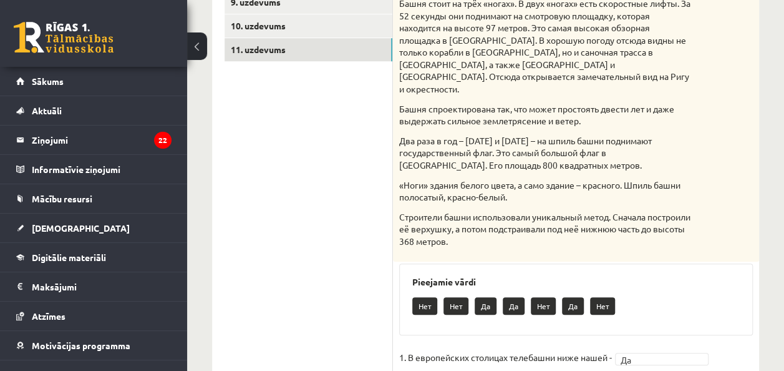
scroll to position [623, 0]
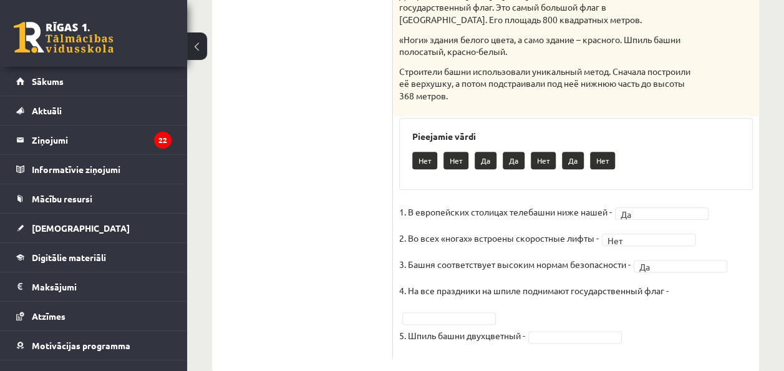
click at [694, 258] on fieldset "1. В европейских столицах телебашни ниже нашей - Да ** 2. Во всех «ногах» встро…" at bounding box center [576, 277] width 354 height 150
click at [689, 269] on fieldset "1. В европейских столицах телебашни ниже нашей - Да ** 2. Во всех «ногах» встро…" at bounding box center [576, 277] width 354 height 150
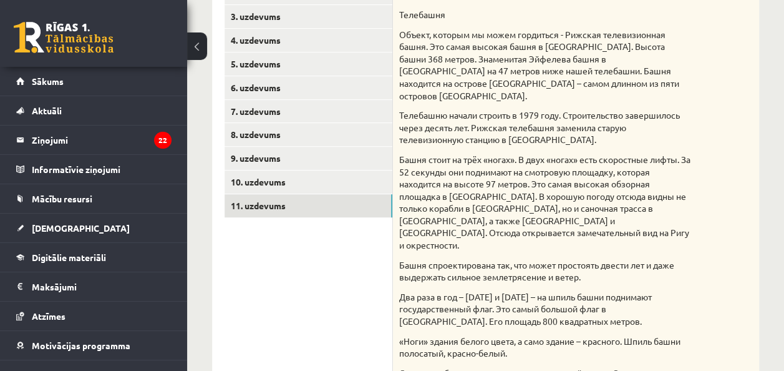
scroll to position [326, 0]
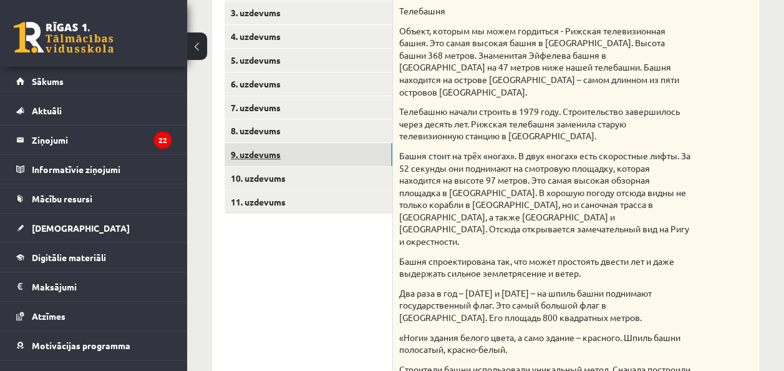
click at [342, 155] on link "9. uzdevums" at bounding box center [309, 154] width 168 height 23
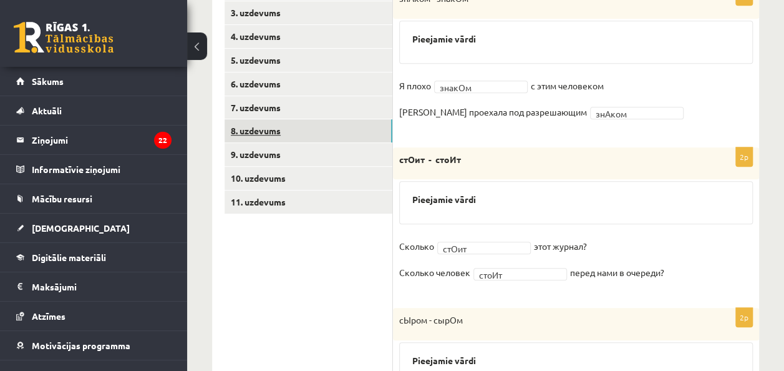
click at [296, 135] on link "8. uzdevums" at bounding box center [309, 130] width 168 height 23
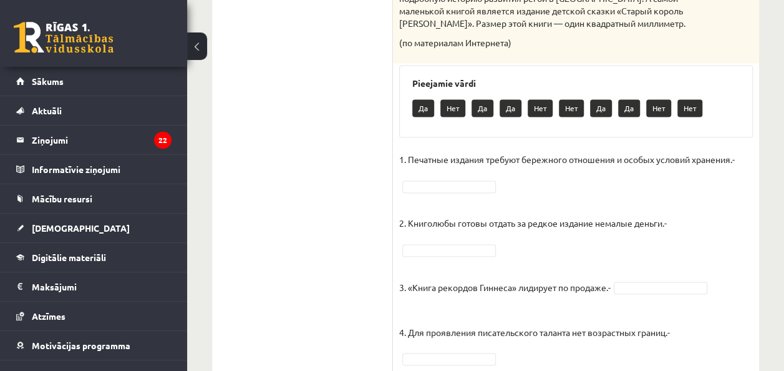
scroll to position [971, 0]
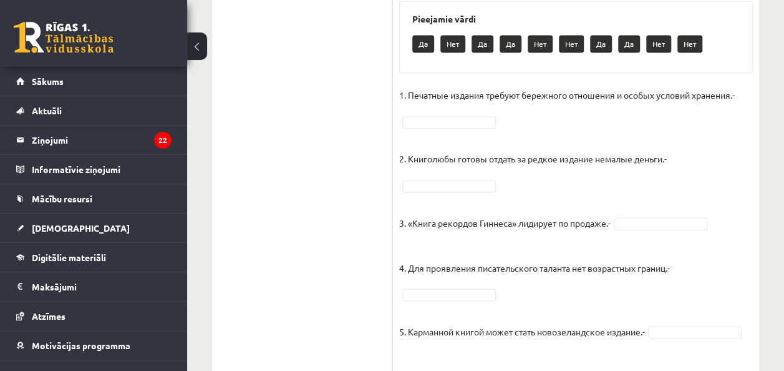
click at [424, 85] on fieldset "1. Печатные издания требуют бережного отношения и особых условий хранения.- 2. …" at bounding box center [576, 225] width 354 height 281
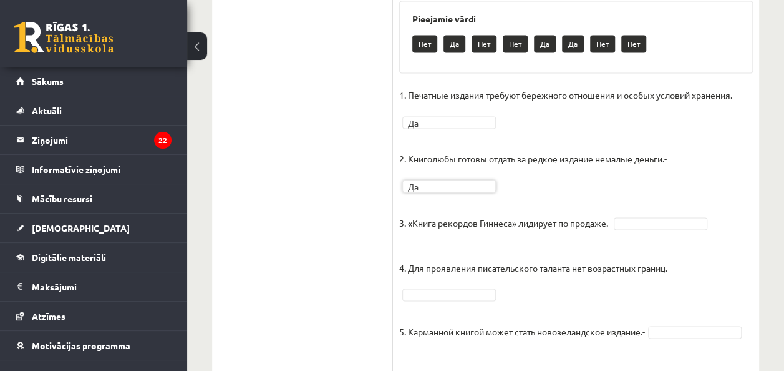
click at [442, 239] on p "4. Для проявления писательского таланта нет возрастных границ.-" at bounding box center [534, 257] width 271 height 37
click at [435, 239] on p "4. Для проявления писательского таланта нет возрастных границ.-" at bounding box center [534, 257] width 271 height 37
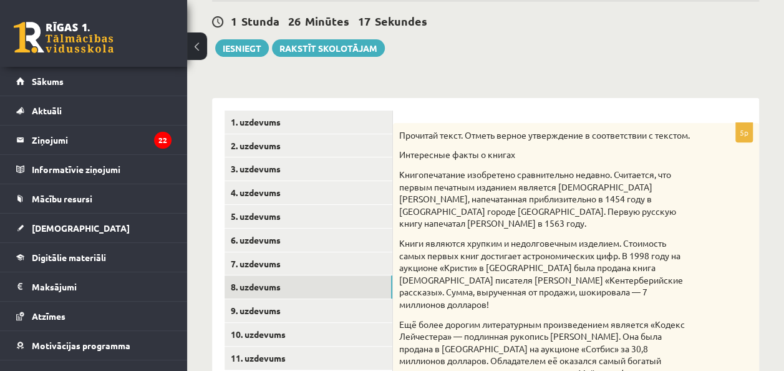
scroll to position [182, 0]
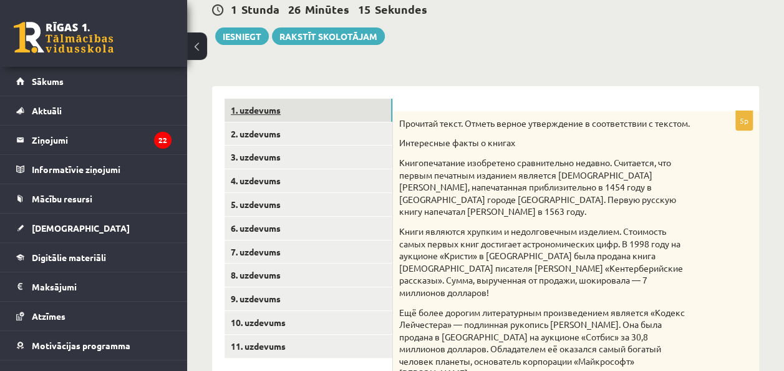
click at [323, 111] on link "1. uzdevums" at bounding box center [309, 110] width 168 height 23
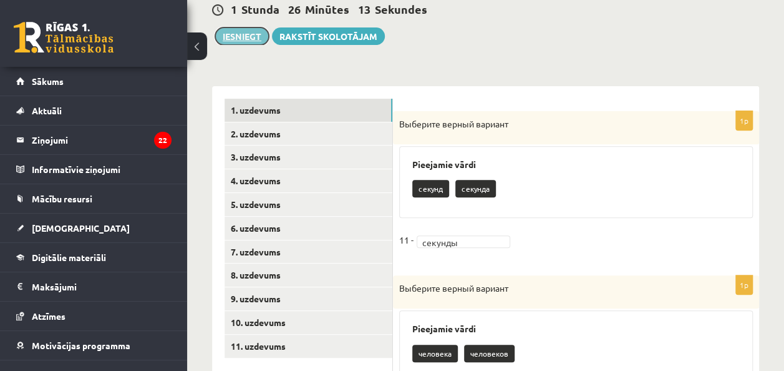
click at [233, 37] on button "Iesniegt" at bounding box center [242, 35] width 54 height 17
